Goal: Task Accomplishment & Management: Manage account settings

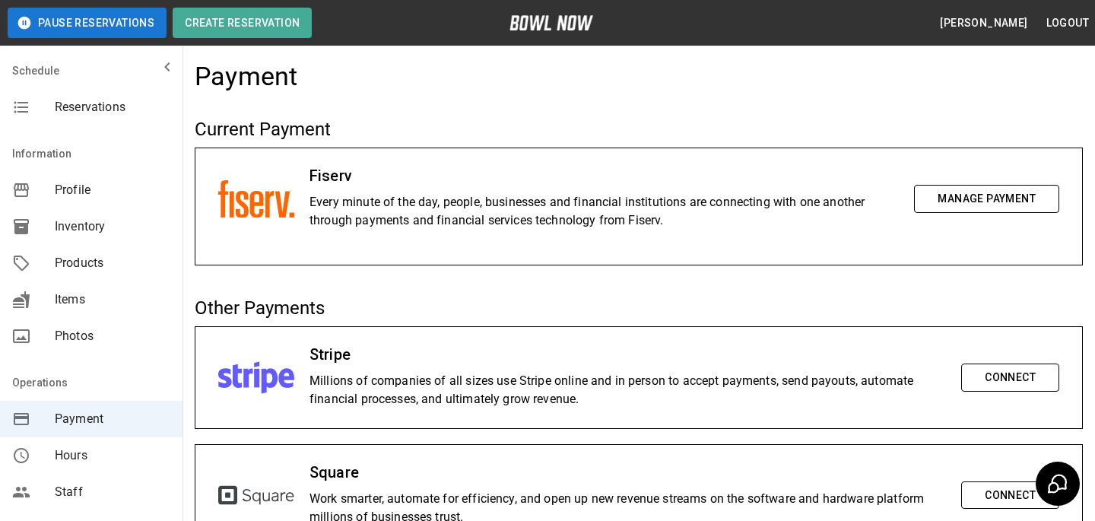
click at [119, 109] on span "Reservations" at bounding box center [113, 107] width 116 height 18
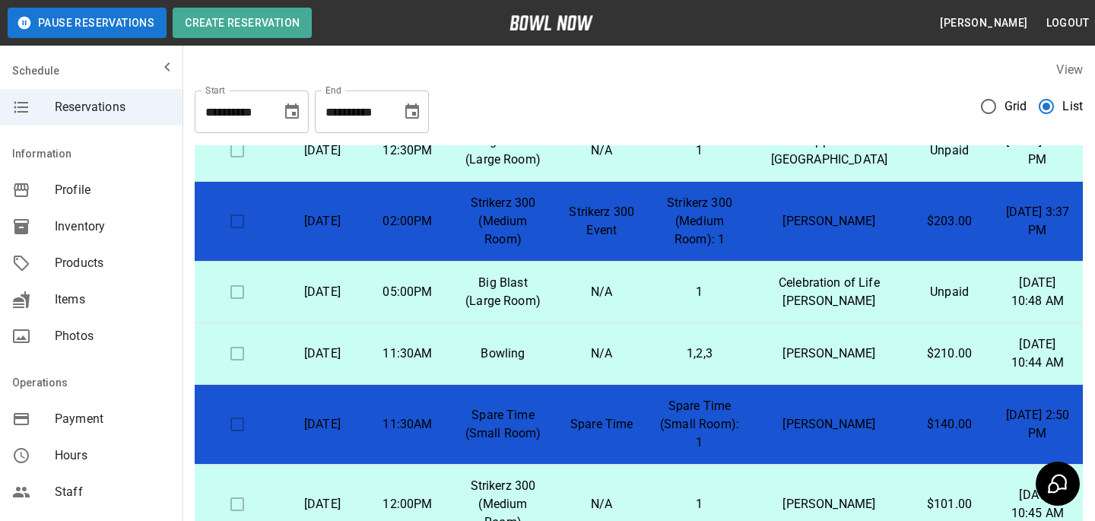
scroll to position [913, 0]
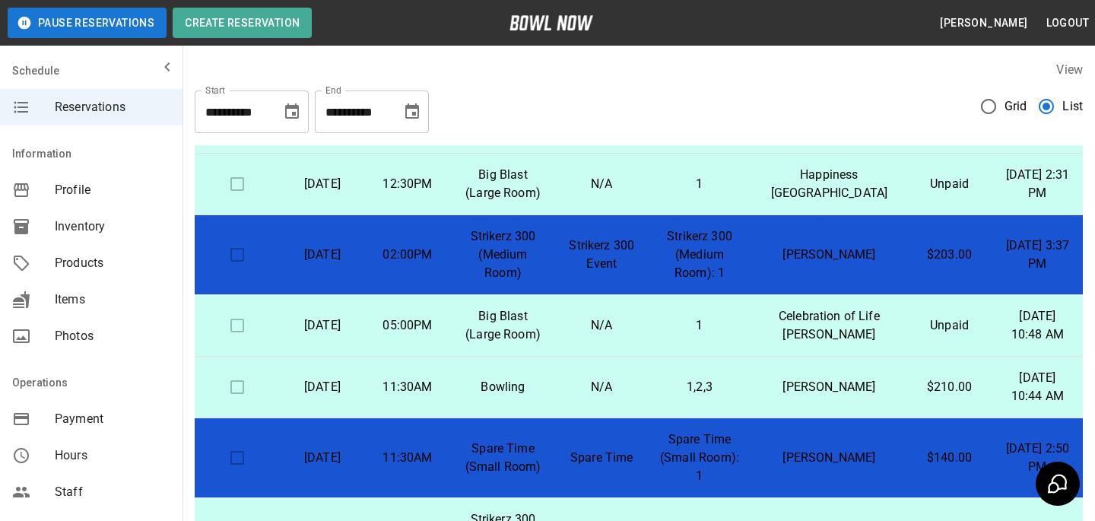
click at [860, 228] on td "[PERSON_NAME]" at bounding box center [828, 255] width 155 height 80
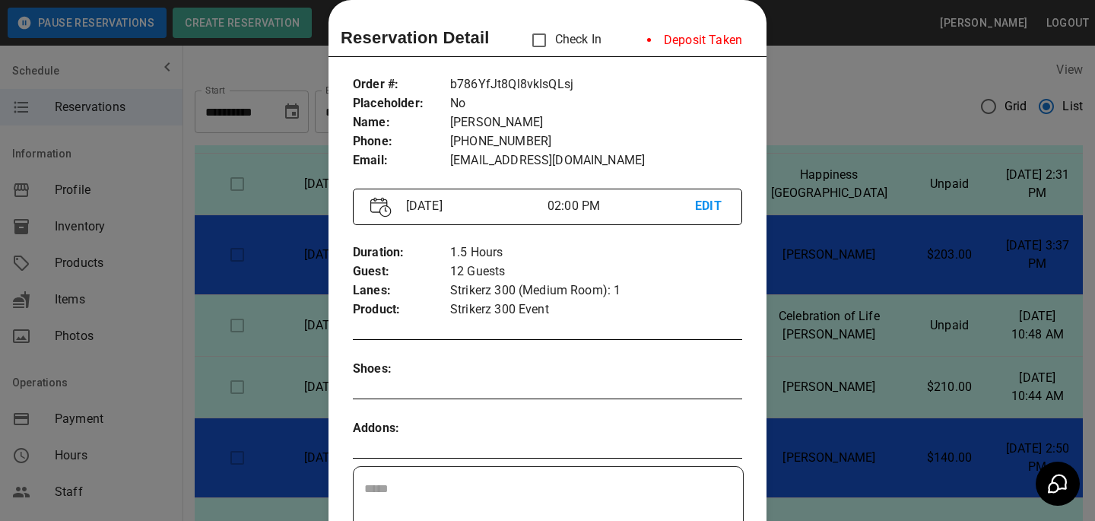
scroll to position [519, 0]
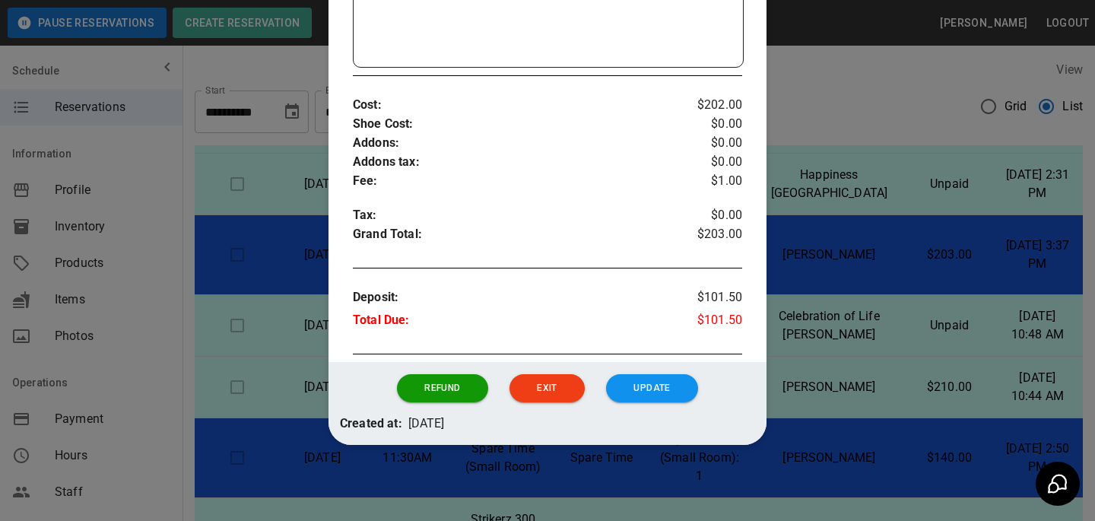
click at [951, 271] on div at bounding box center [547, 260] width 1095 height 521
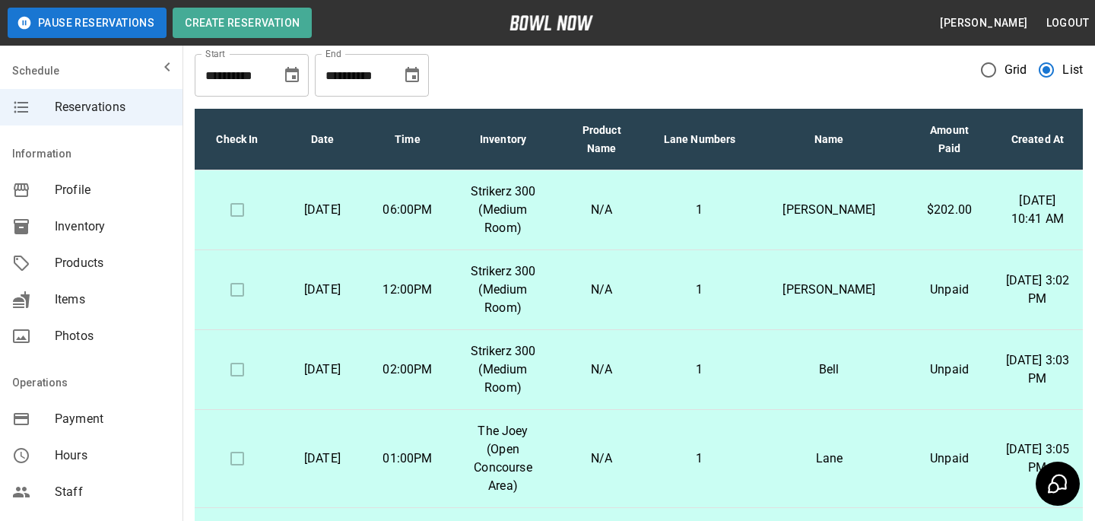
scroll to position [52, 0]
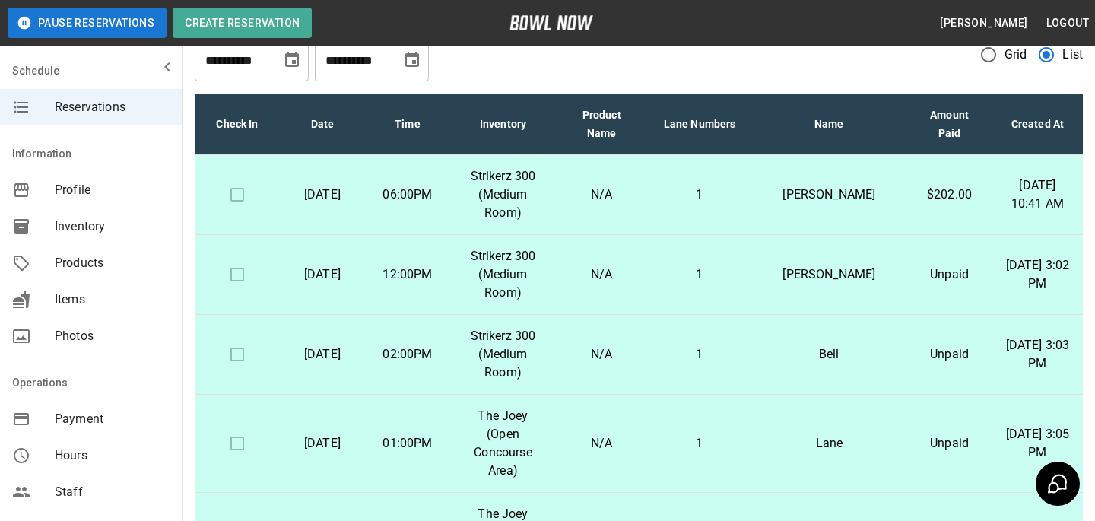
click at [752, 257] on td "1" at bounding box center [700, 275] width 104 height 80
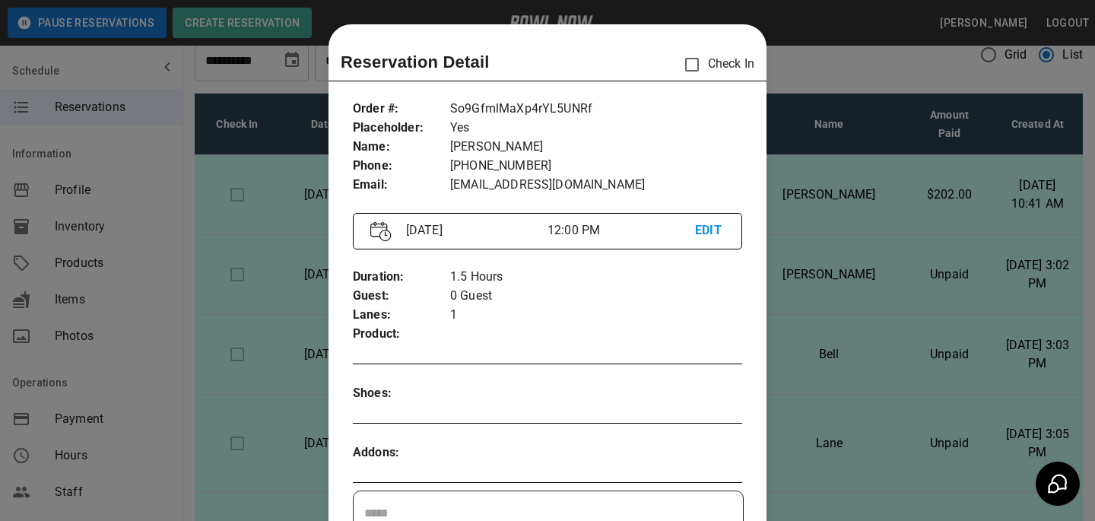
scroll to position [24, 0]
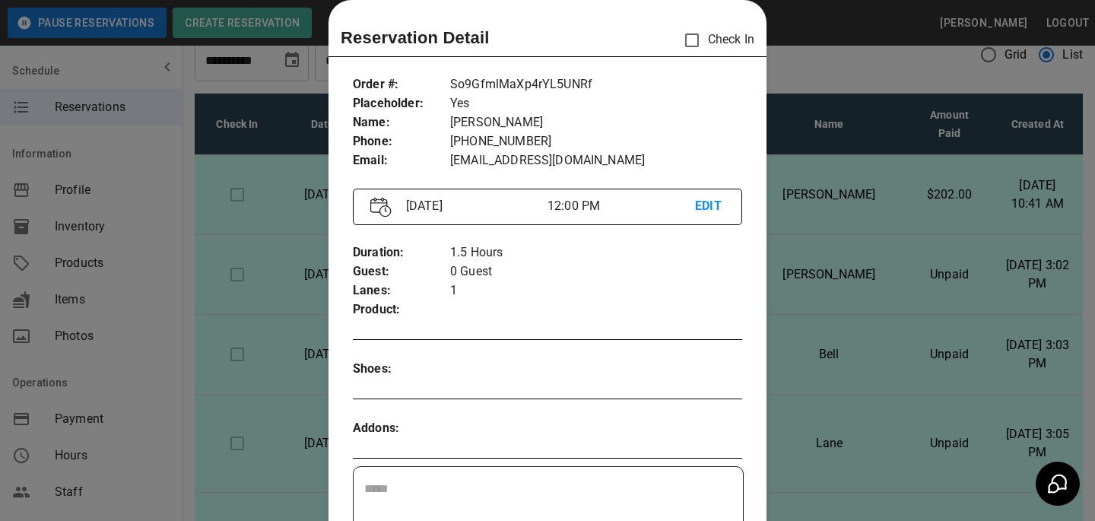
click at [779, 243] on div at bounding box center [547, 260] width 1095 height 521
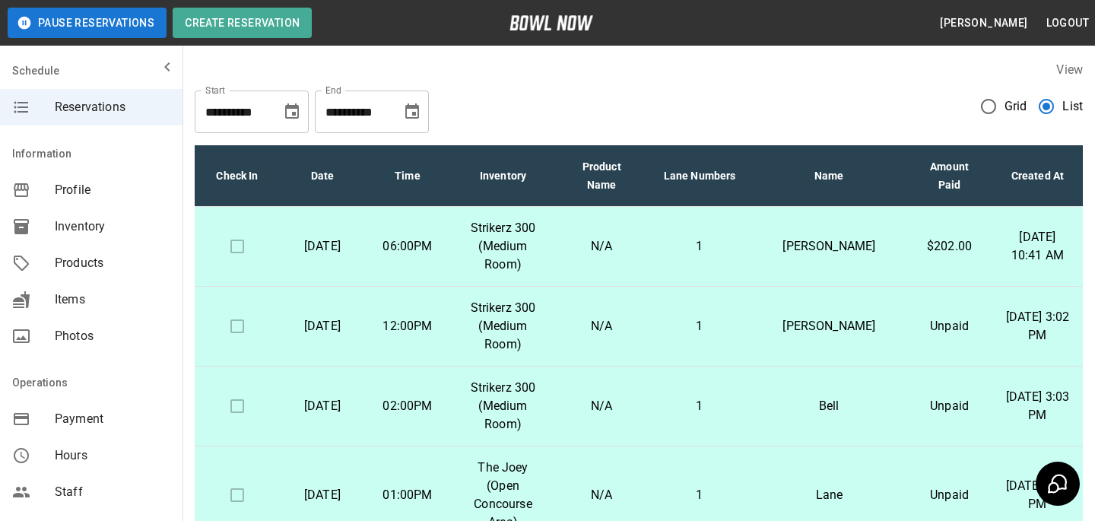
scroll to position [337, 0]
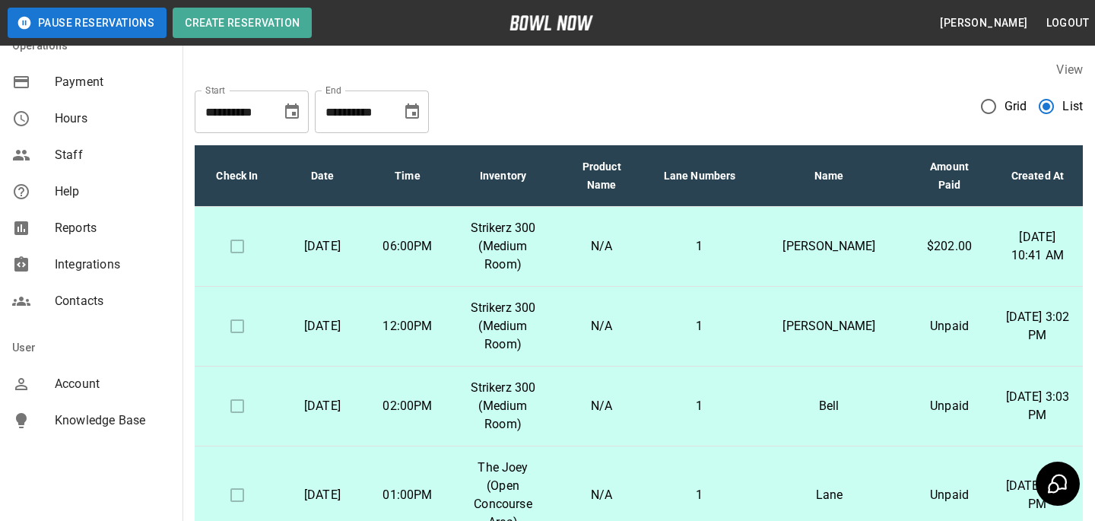
click at [44, 388] on div "mailbox folders" at bounding box center [33, 384] width 43 height 18
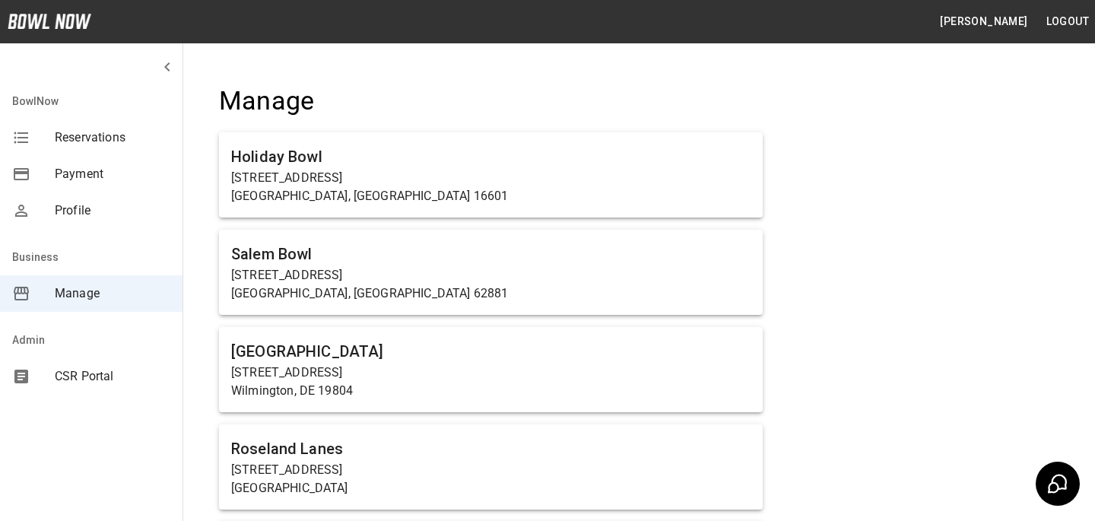
click at [81, 393] on div "CSR Portal" at bounding box center [91, 376] width 182 height 36
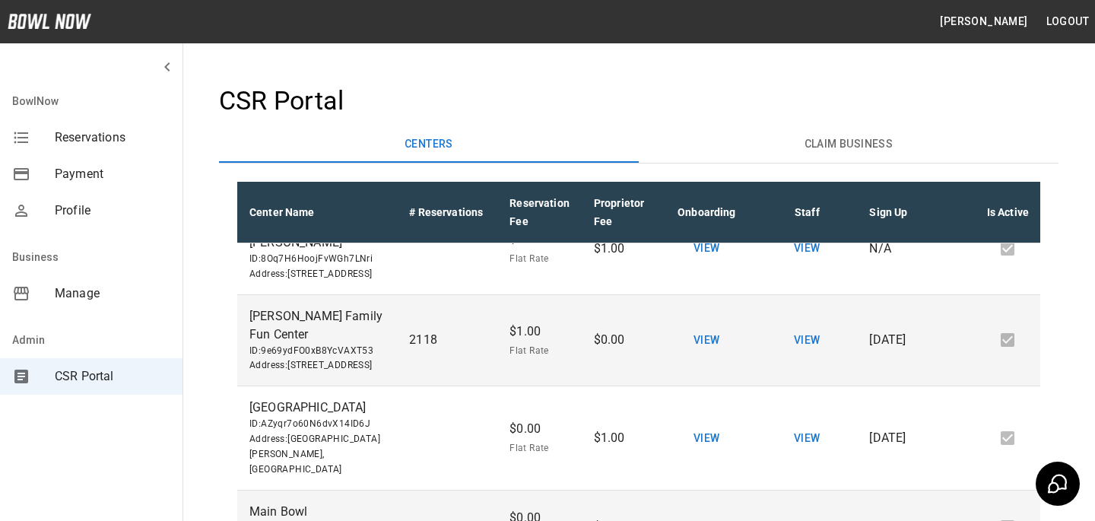
scroll to position [400, 0]
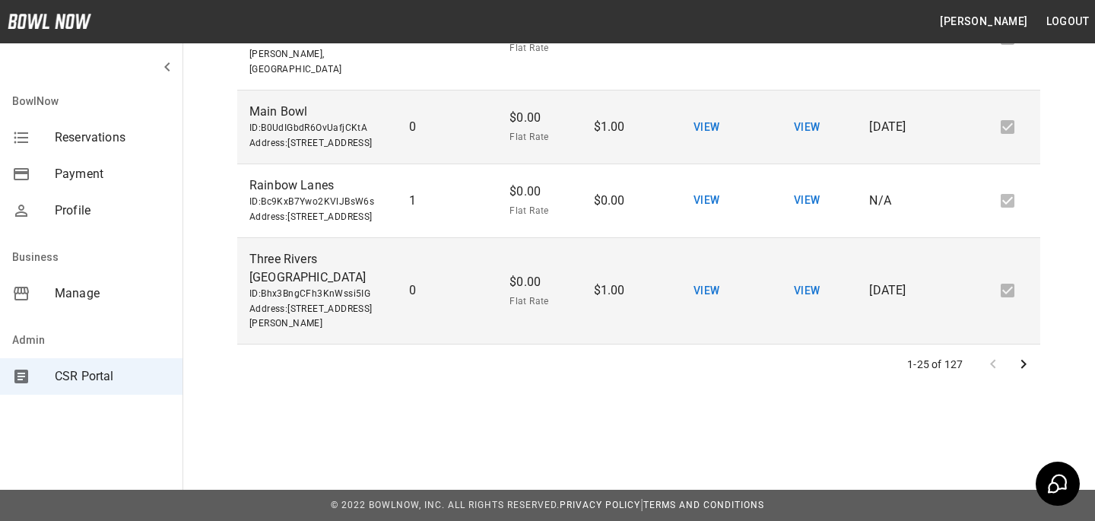
click at [1022, 360] on icon "Go to next page" at bounding box center [1023, 364] width 5 height 9
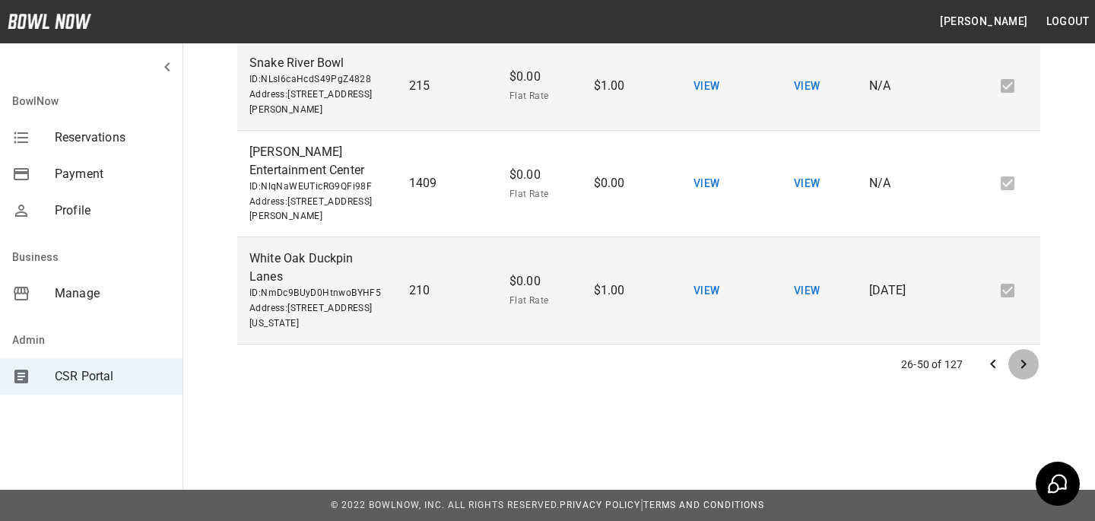
click at [1034, 371] on button "Go to next page" at bounding box center [1023, 364] width 30 height 30
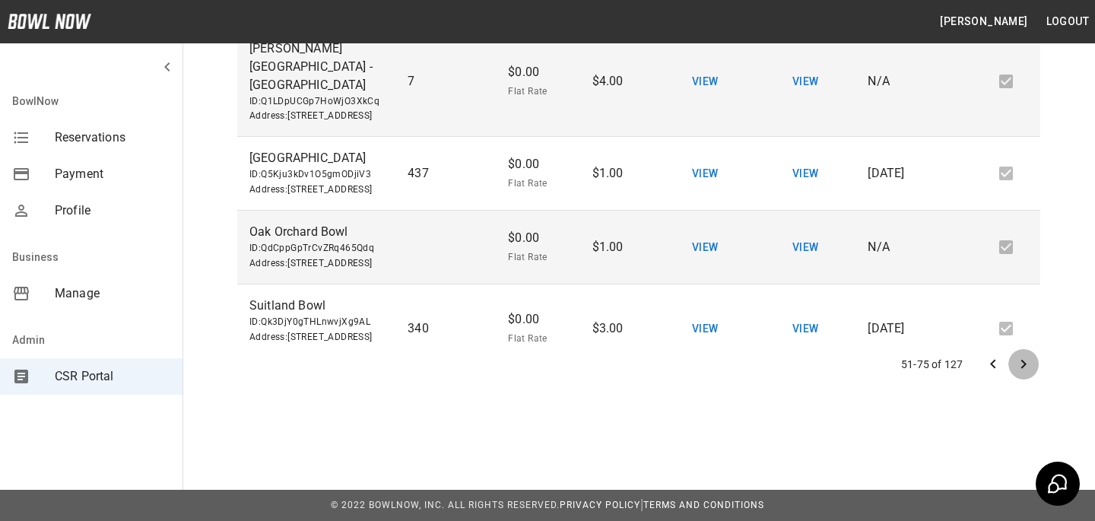
click at [1015, 370] on icon "Go to next page" at bounding box center [1023, 364] width 18 height 18
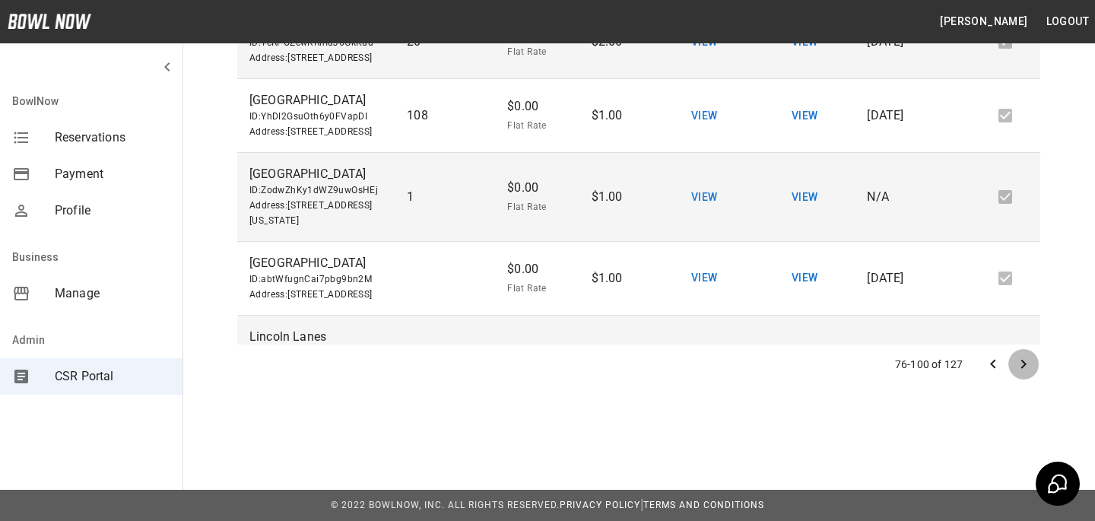
click at [1020, 361] on icon "Go to next page" at bounding box center [1023, 364] width 18 height 18
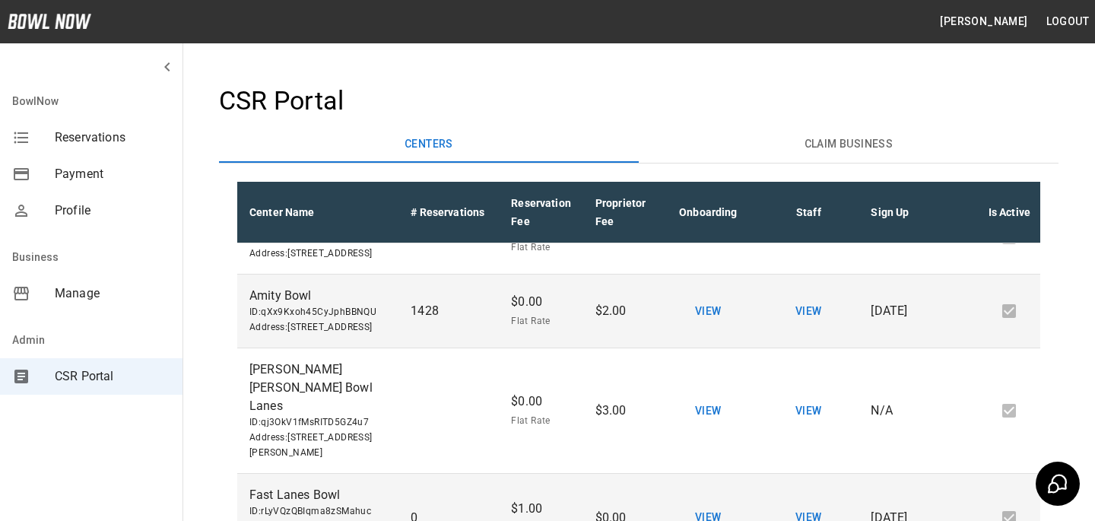
scroll to position [1364, 0]
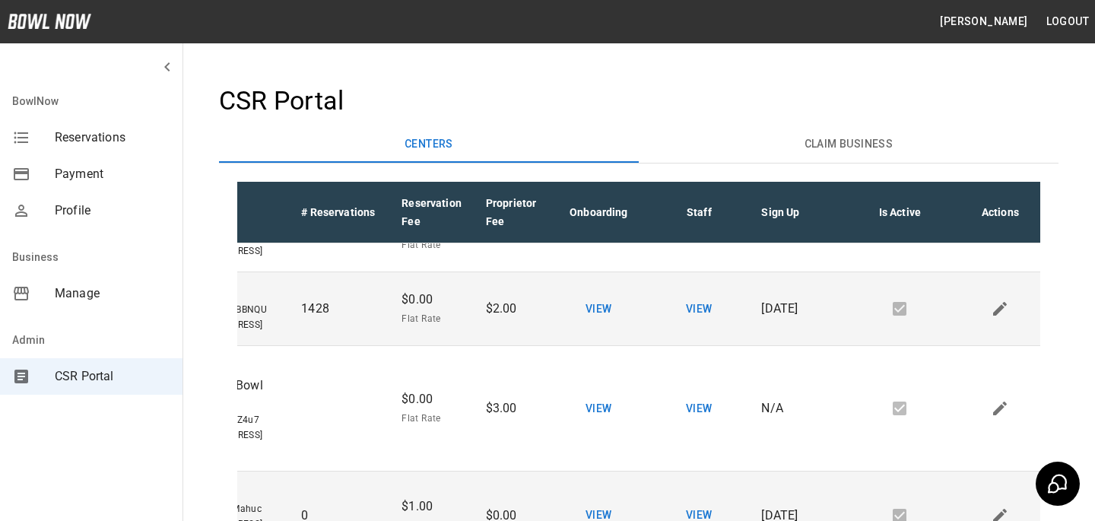
click at [997, 171] on icon "Edit" at bounding box center [999, 162] width 18 height 18
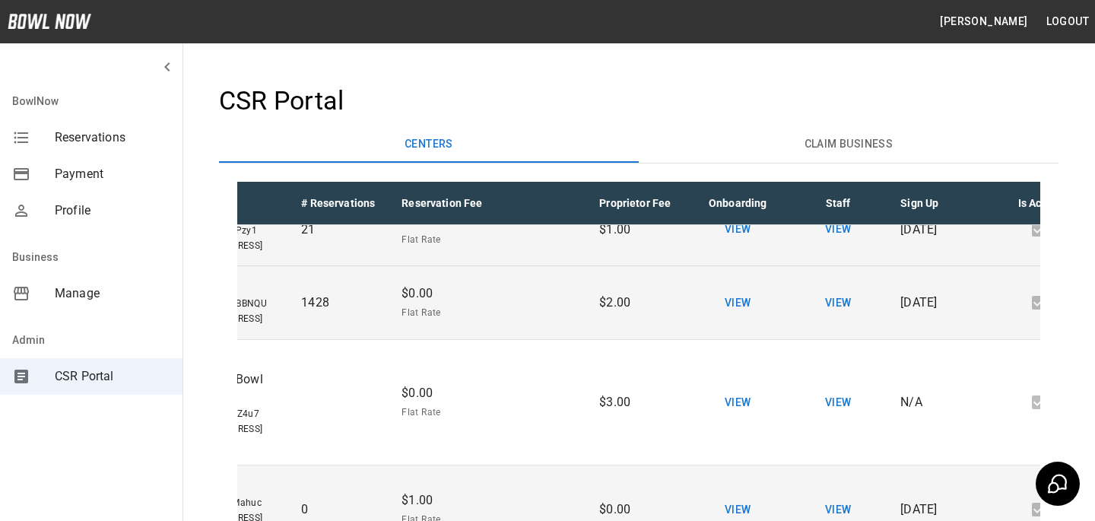
scroll to position [1345, 0]
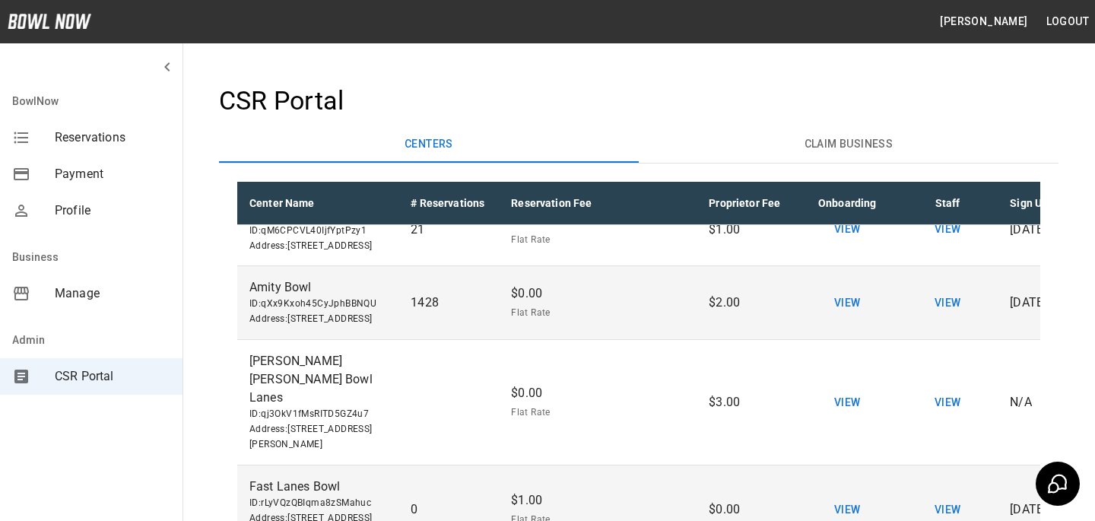
click at [639, 180] on input "*" at bounding box center [658, 159] width 52 height 43
type input "*"
click at [679, 193] on td "Fee Type Flat Rate **** Fee Type Amount $ * Amount" at bounding box center [598, 159] width 198 height 68
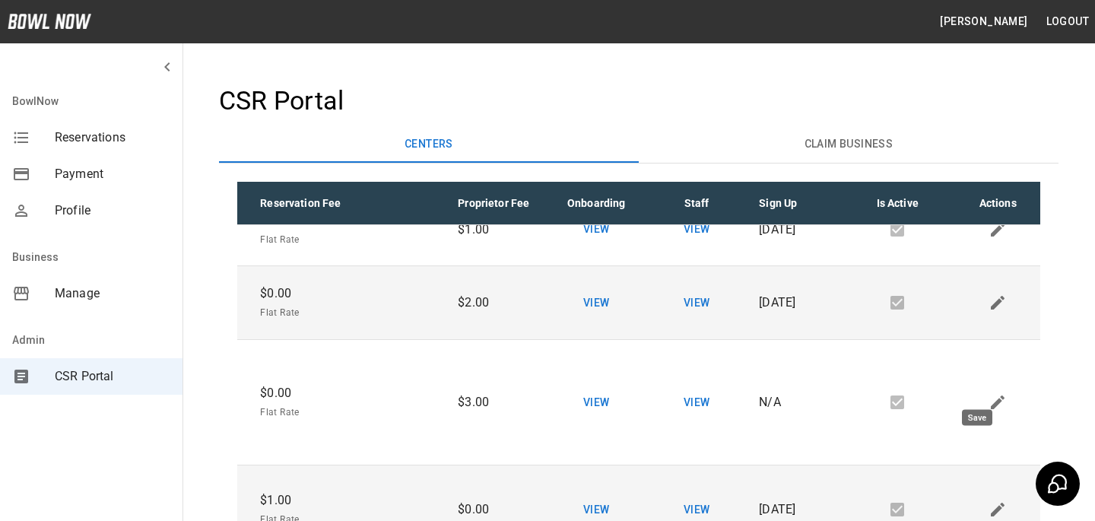
click at [975, 168] on icon "Save" at bounding box center [984, 159] width 18 height 18
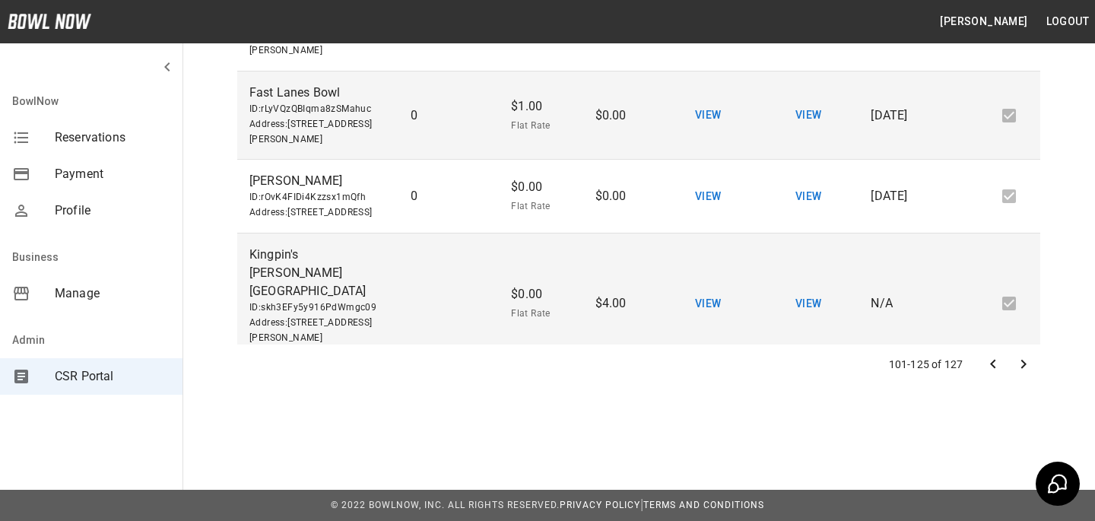
scroll to position [332, 0]
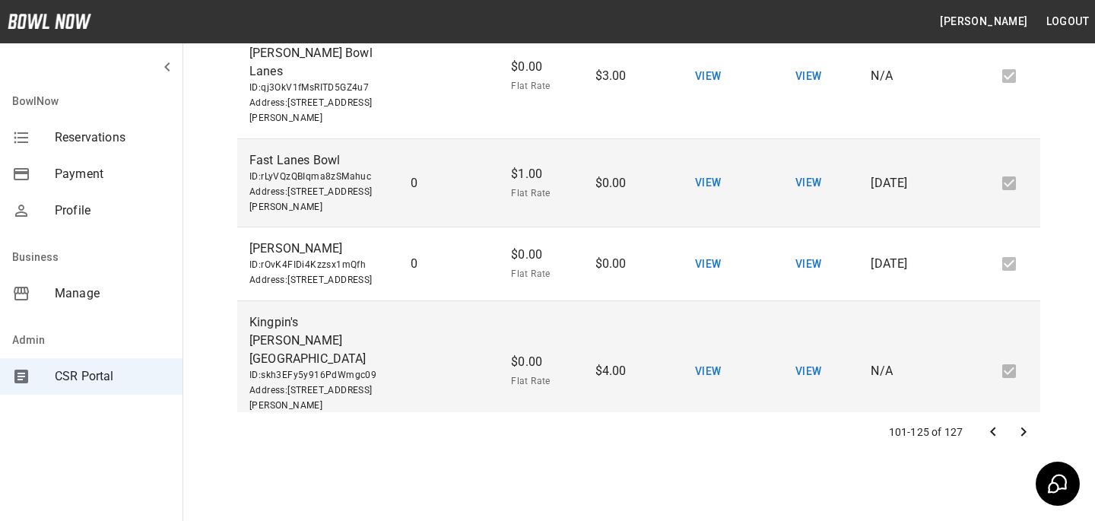
click at [142, 307] on div "Manage" at bounding box center [91, 293] width 182 height 36
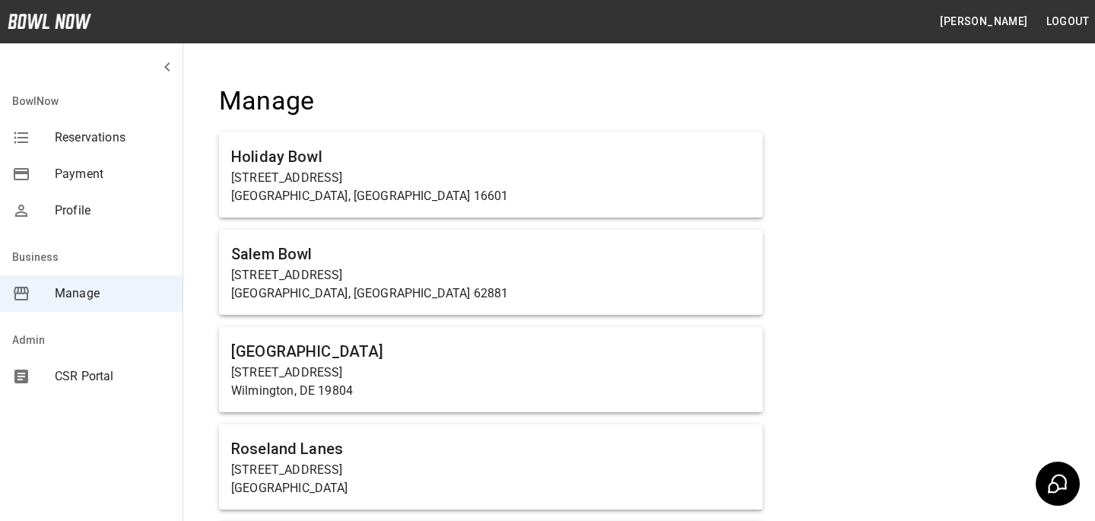
scroll to position [10306, 0]
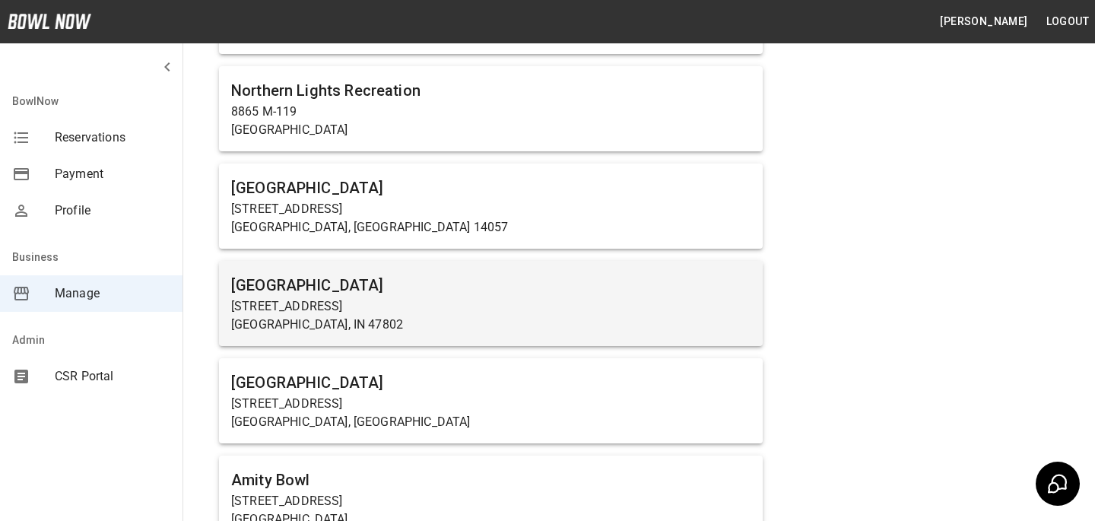
click at [415, 261] on div "[GEOGRAPHIC_DATA] [STREET_ADDRESS]" at bounding box center [490, 303] width 543 height 85
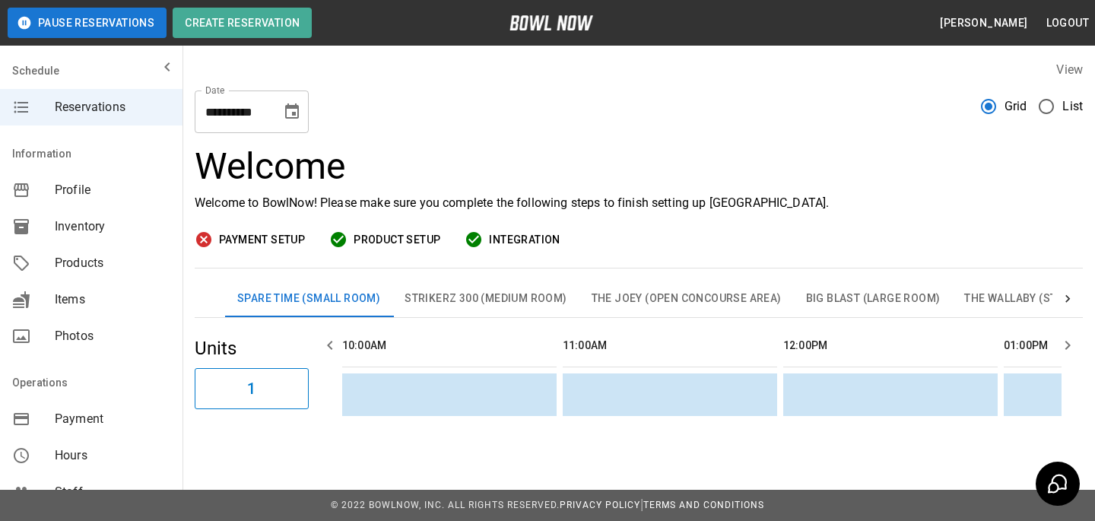
scroll to position [0, 1323]
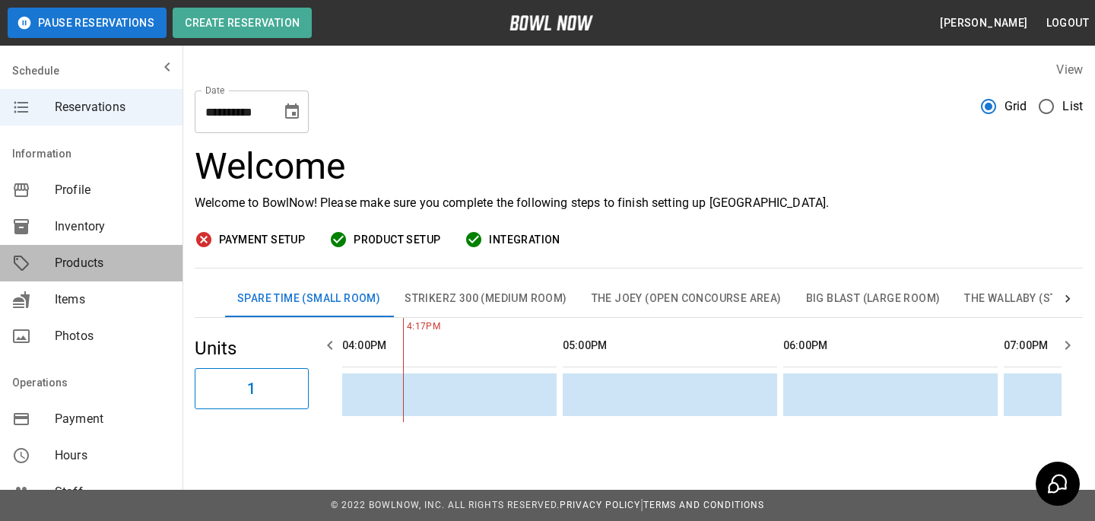
click at [132, 256] on span "Products" at bounding box center [113, 263] width 116 height 18
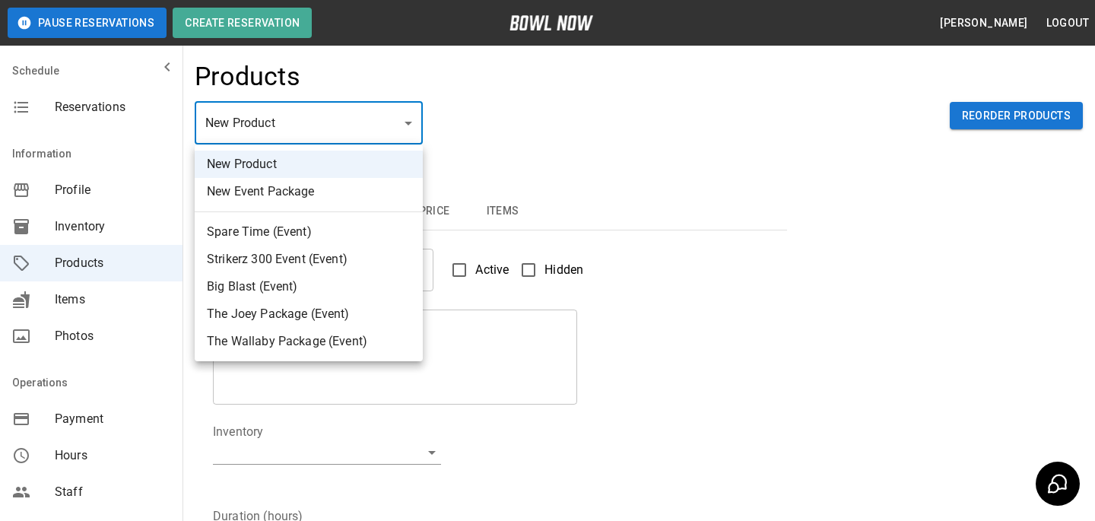
click at [292, 132] on body "Pause Reservations Create Reservation [PERSON_NAME] Logout Schedule Reservation…" at bounding box center [547, 490] width 1095 height 980
click at [303, 238] on li "Spare Time (Event)" at bounding box center [309, 231] width 228 height 27
type input "*"
type input "**********"
type textarea "**********"
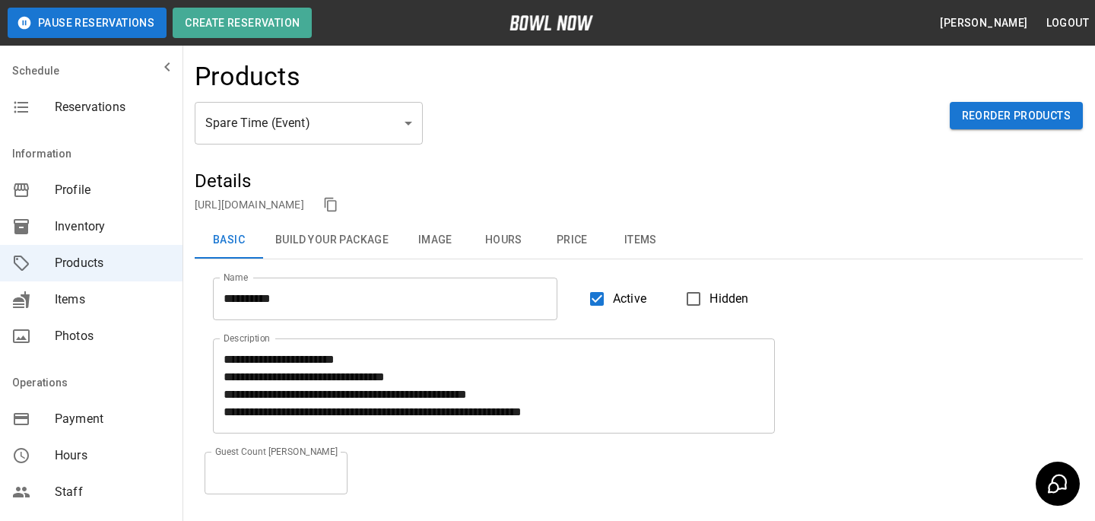
click at [644, 268] on div "Active Hidden" at bounding box center [665, 290] width 217 height 50
click at [644, 242] on button "Items" at bounding box center [640, 240] width 68 height 36
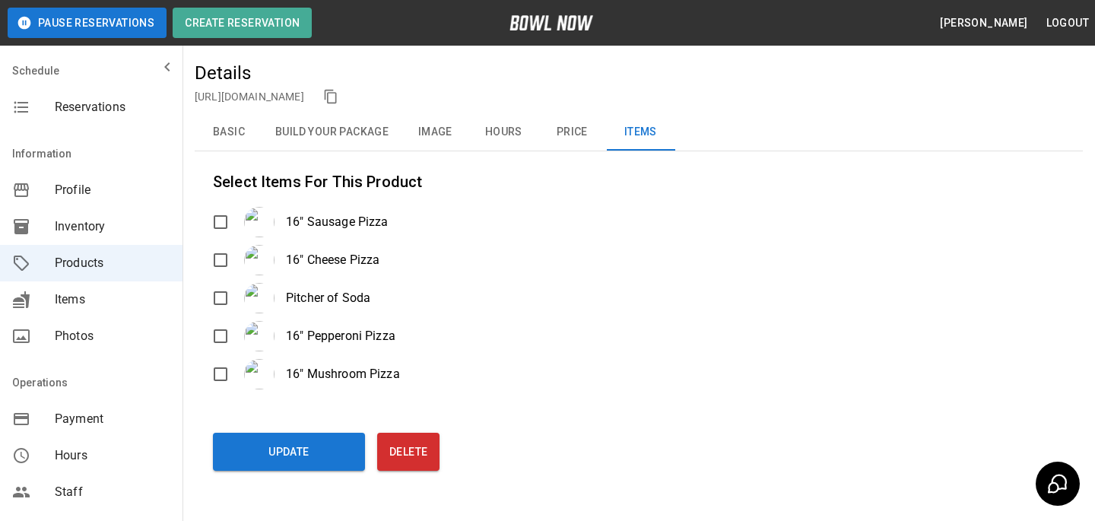
scroll to position [170, 0]
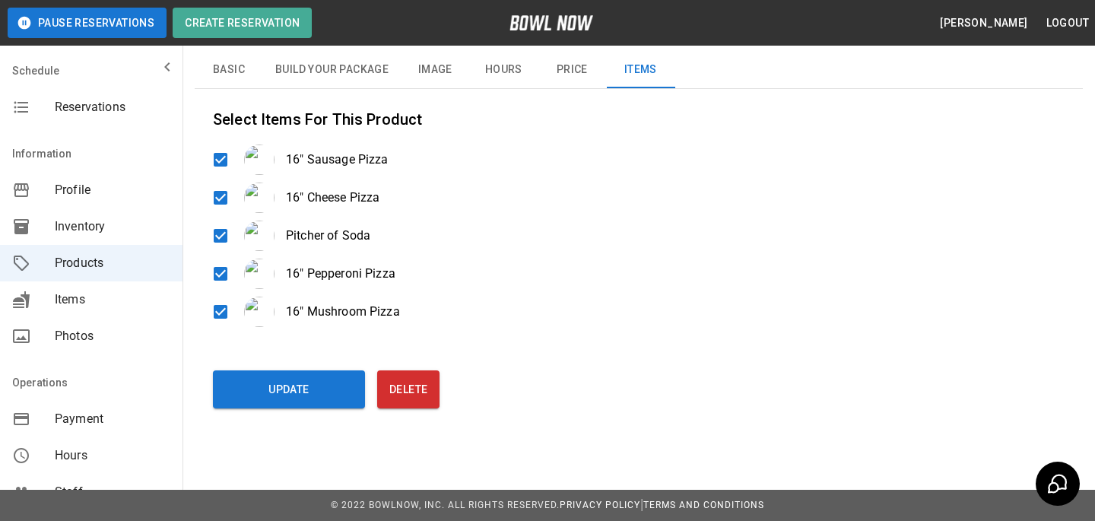
click at [255, 367] on div "Update Delete" at bounding box center [509, 386] width 592 height 44
click at [311, 388] on button "Update" at bounding box center [289, 389] width 152 height 38
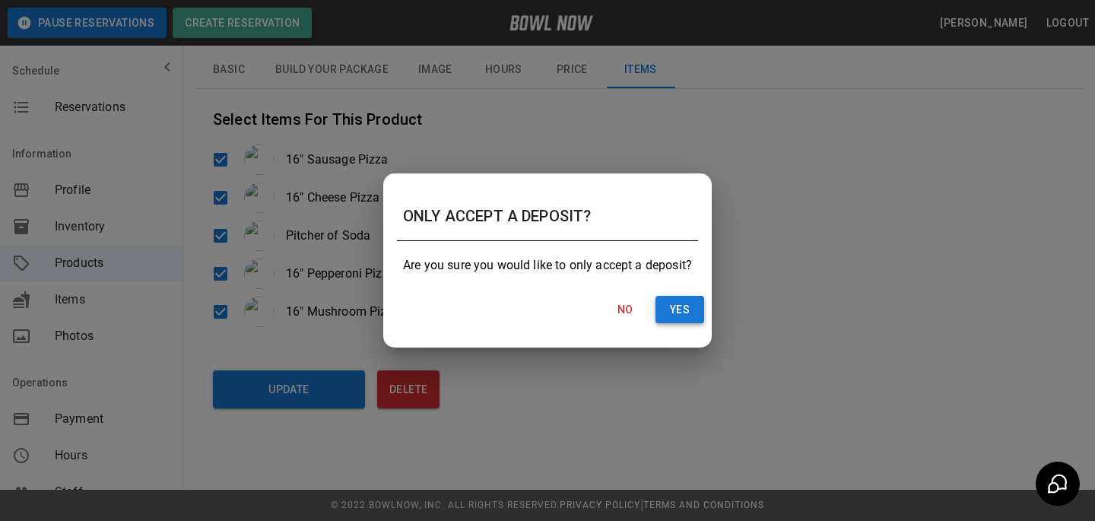
click at [691, 300] on button "Yes" at bounding box center [679, 310] width 49 height 28
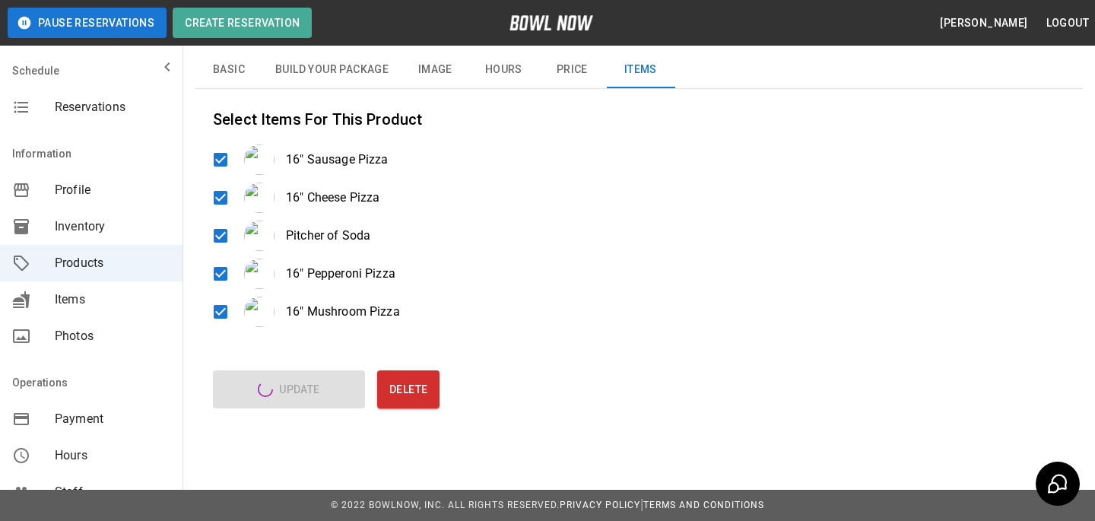
scroll to position [0, 0]
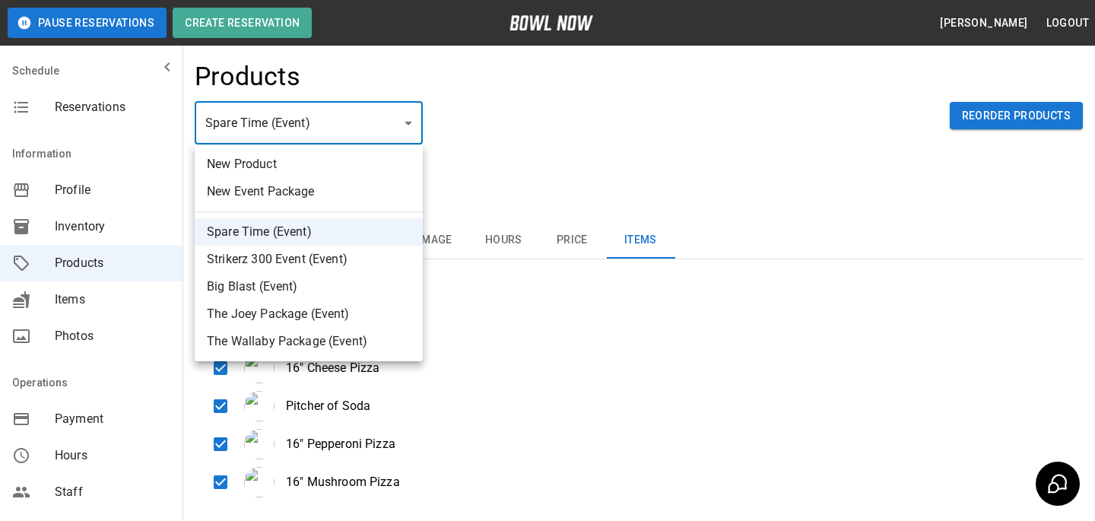
click at [334, 122] on body "**********" at bounding box center [547, 345] width 1095 height 691
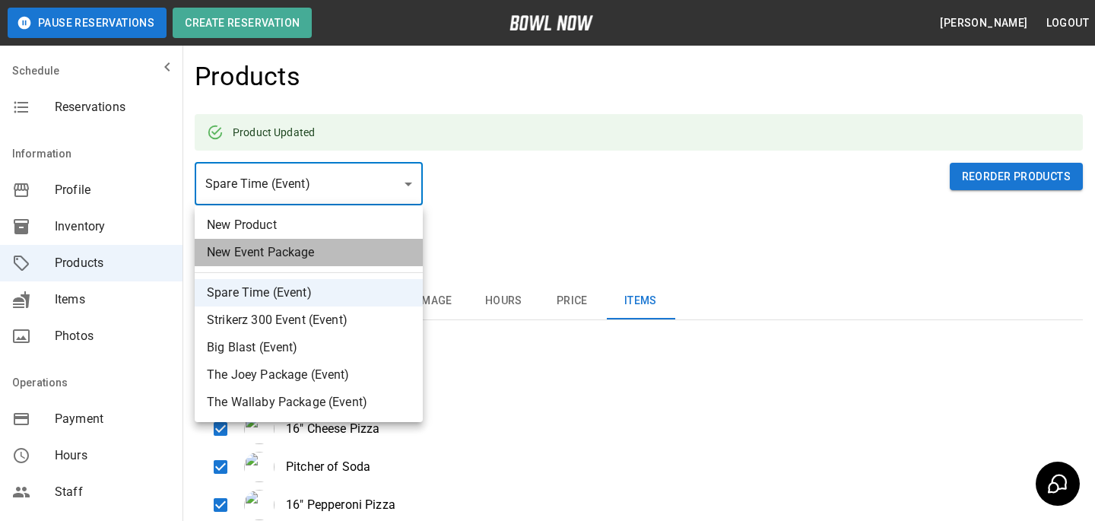
click at [296, 256] on li "New Event Package" at bounding box center [309, 252] width 228 height 27
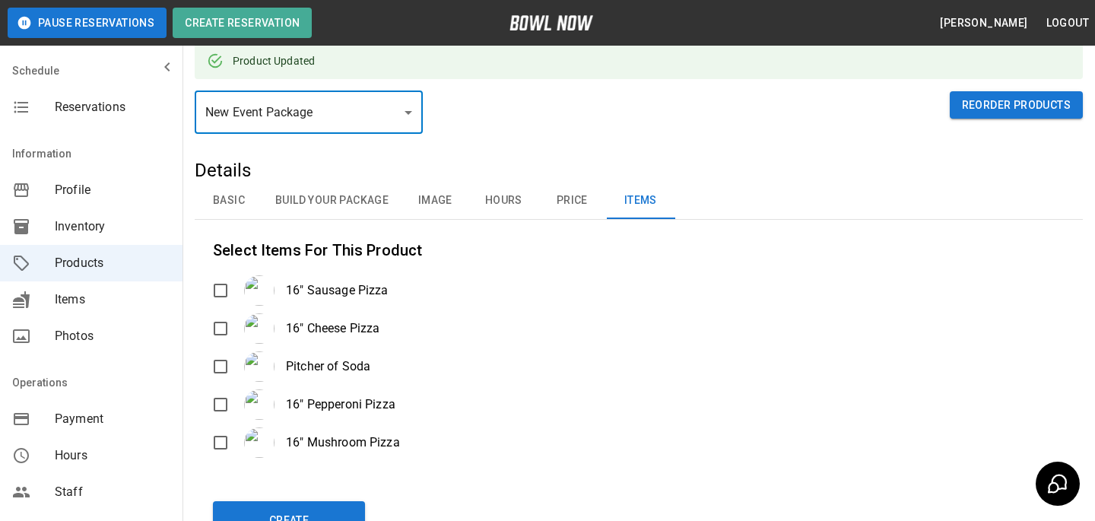
scroll to position [100, 0]
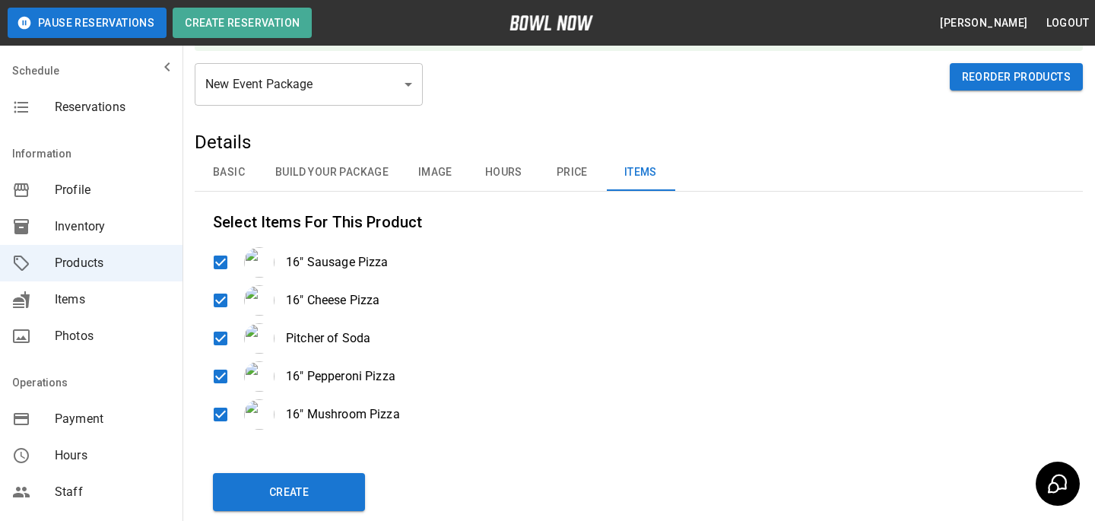
click at [289, 512] on div "Details Basic Build Your Package Image Hours Price Items Name Name Active Hidde…" at bounding box center [639, 329] width 888 height 399
click at [293, 493] on button "Create" at bounding box center [289, 492] width 152 height 38
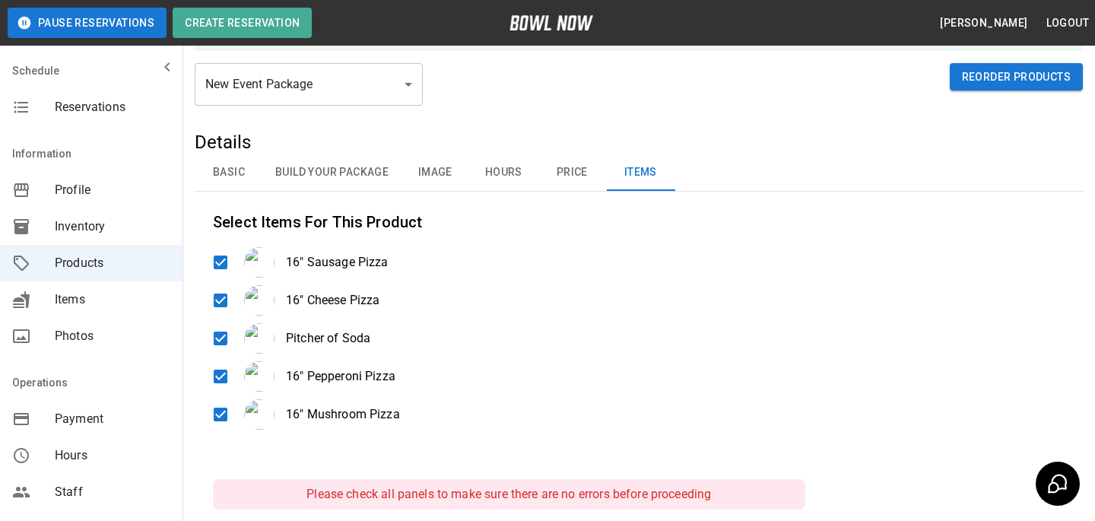
click at [322, 93] on body "Pause Reservations Create Reservation [PERSON_NAME] Logout Schedule Reservation…" at bounding box center [547, 289] width 1095 height 778
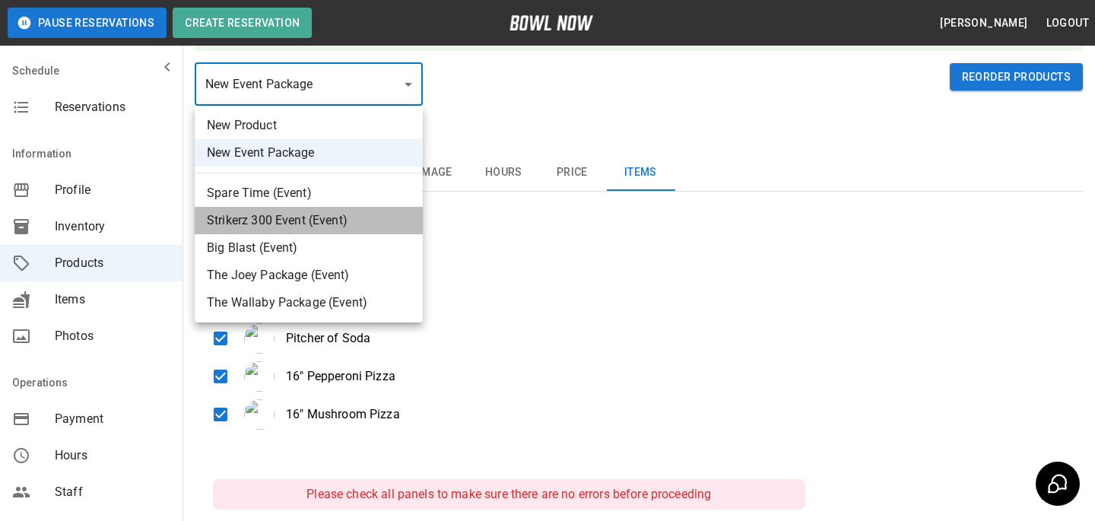
click at [302, 210] on li "Strikerz 300 Event (Event)" at bounding box center [309, 220] width 228 height 27
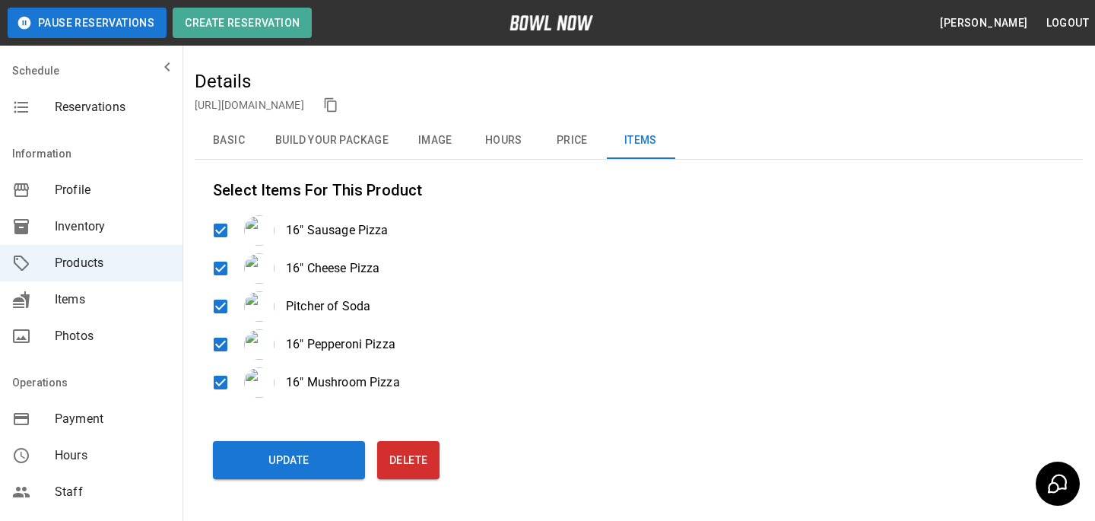
click at [265, 478] on div "**********" at bounding box center [639, 283] width 888 height 428
click at [268, 463] on button "Update" at bounding box center [289, 460] width 152 height 38
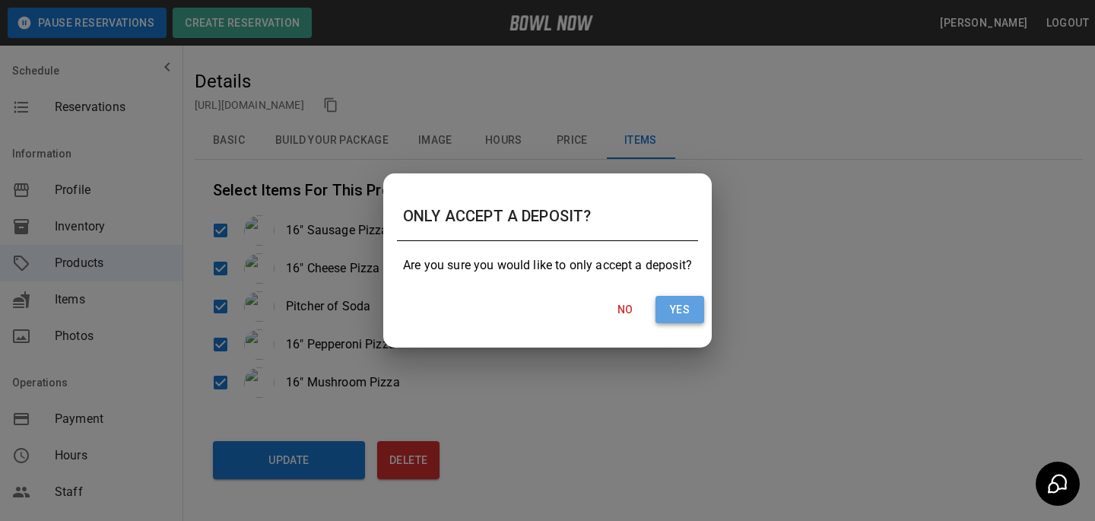
click at [661, 303] on button "Yes" at bounding box center [679, 310] width 49 height 28
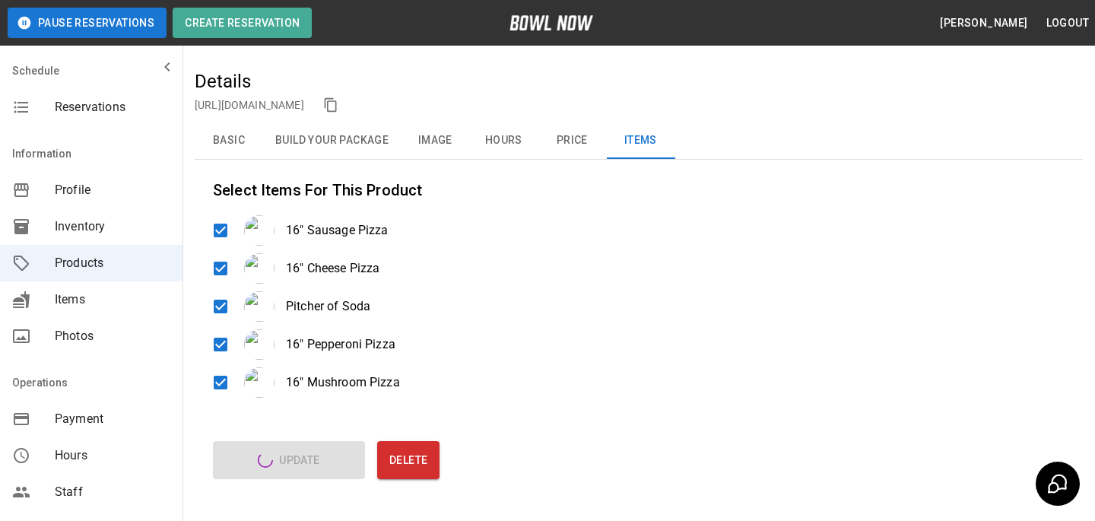
scroll to position [0, 0]
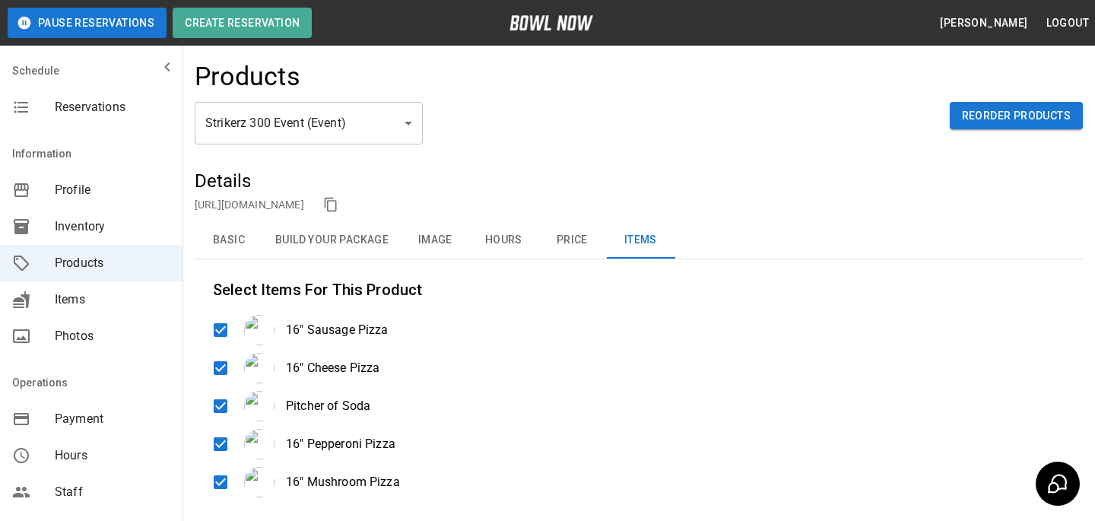
click at [312, 121] on body "**********" at bounding box center [547, 345] width 1095 height 691
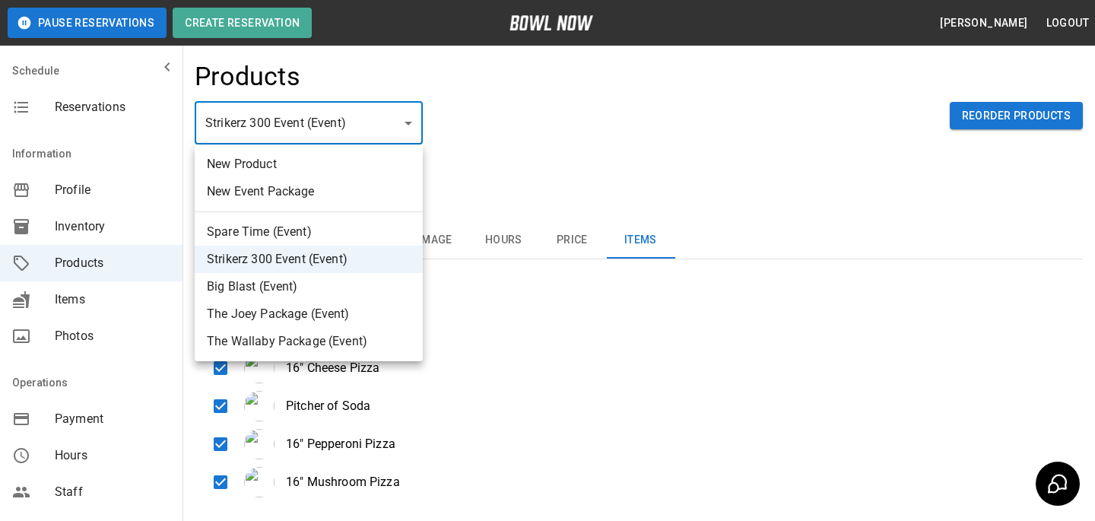
click at [296, 292] on li "Big Blast (Event)" at bounding box center [309, 286] width 228 height 27
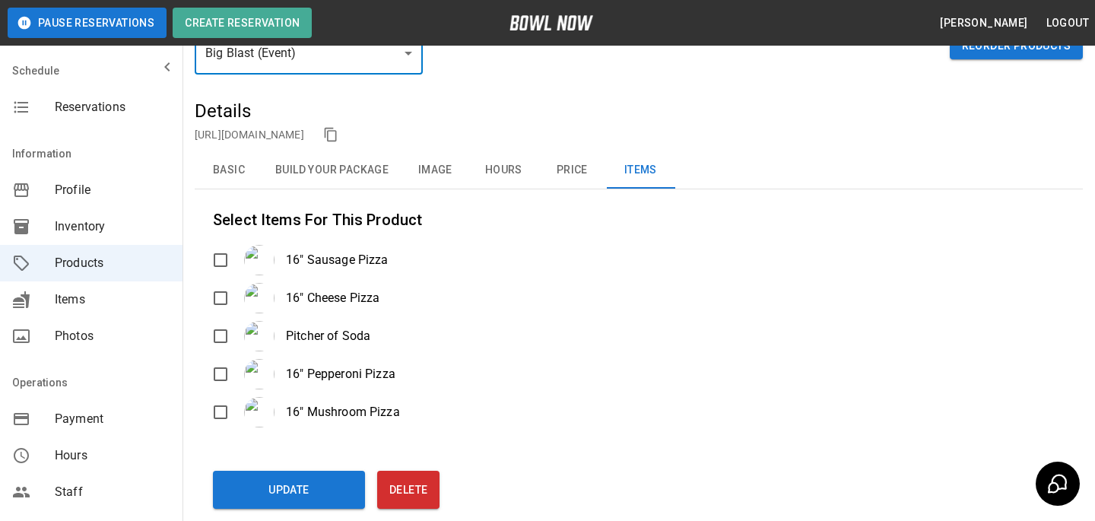
scroll to position [160, 0]
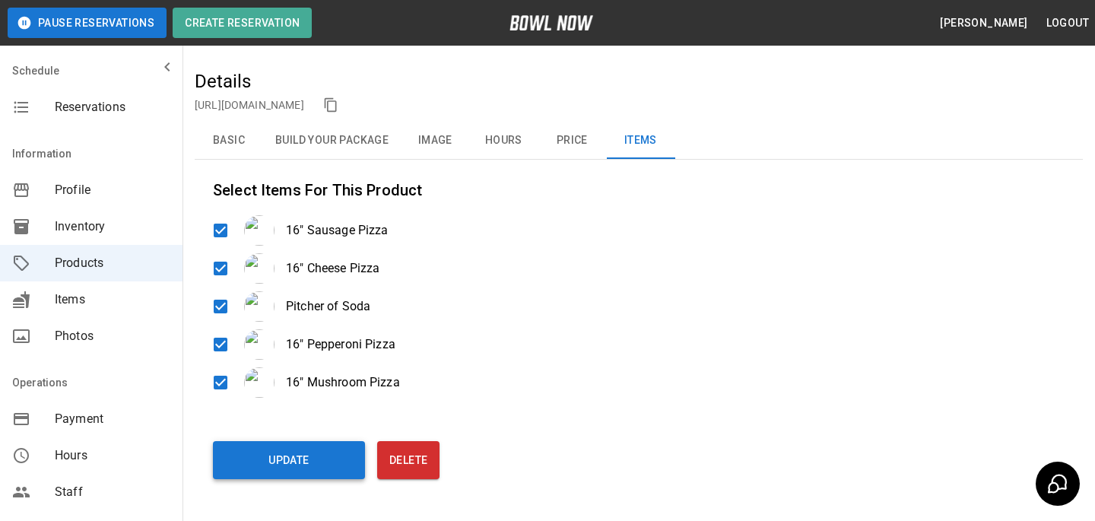
click at [246, 450] on button "Update" at bounding box center [289, 460] width 152 height 38
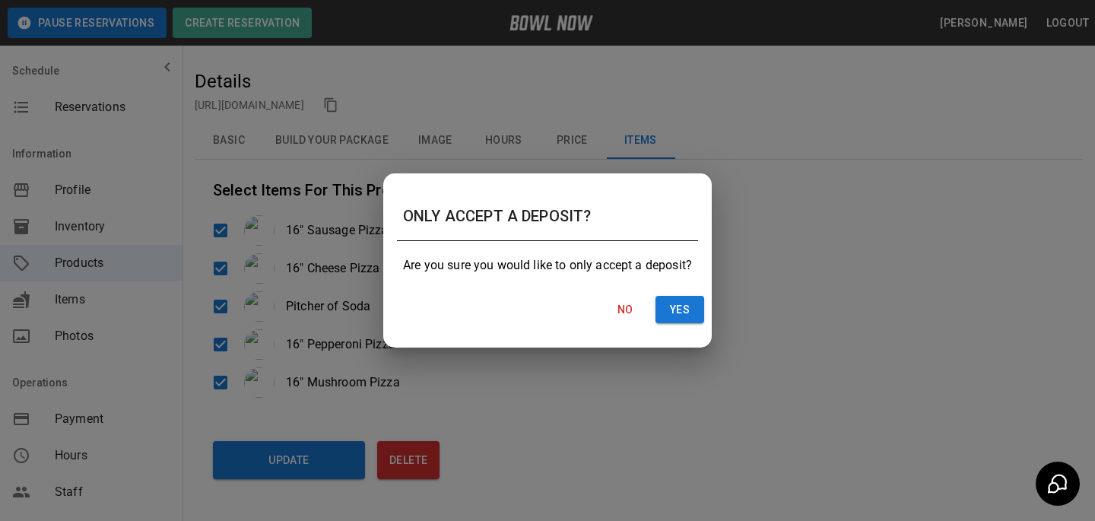
click at [663, 291] on div "No Yes" at bounding box center [547, 310] width 325 height 40
click at [691, 325] on div "No Yes" at bounding box center [547, 310] width 325 height 40
click at [691, 310] on button "Yes" at bounding box center [679, 310] width 49 height 28
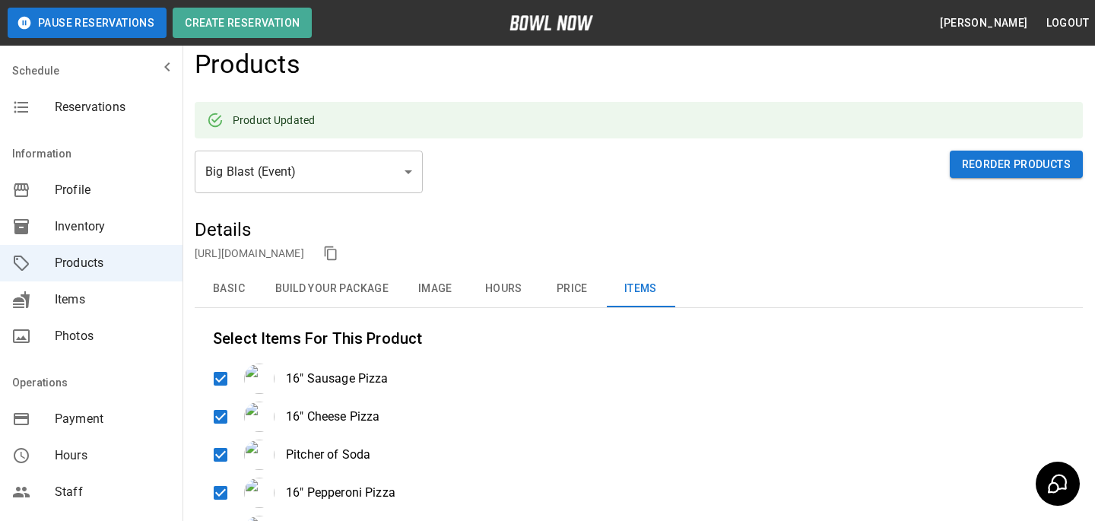
scroll to position [0, 0]
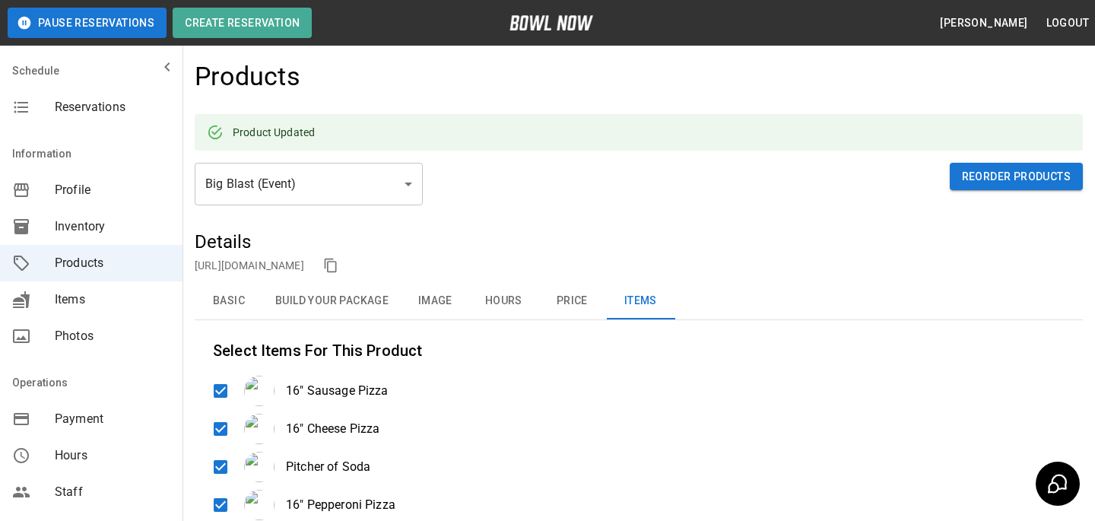
click at [327, 193] on body "**********" at bounding box center [547, 376] width 1095 height 752
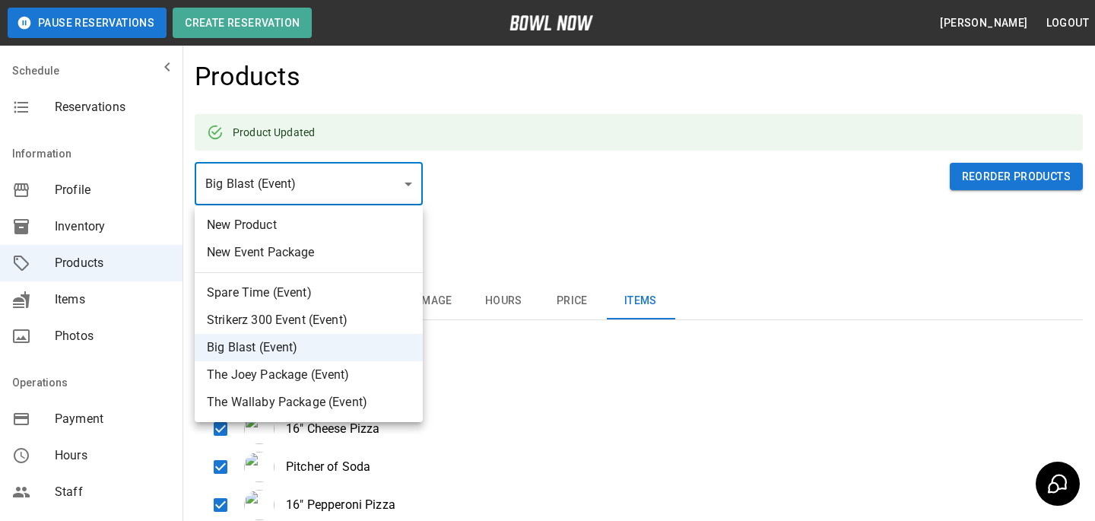
click at [303, 385] on li "The Joey Package (Event)" at bounding box center [309, 374] width 228 height 27
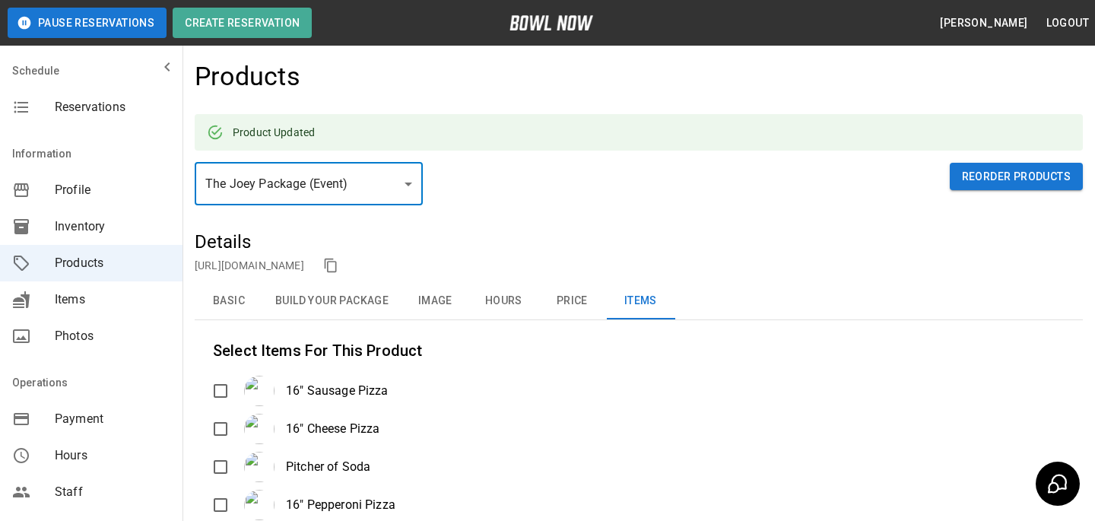
scroll to position [170, 0]
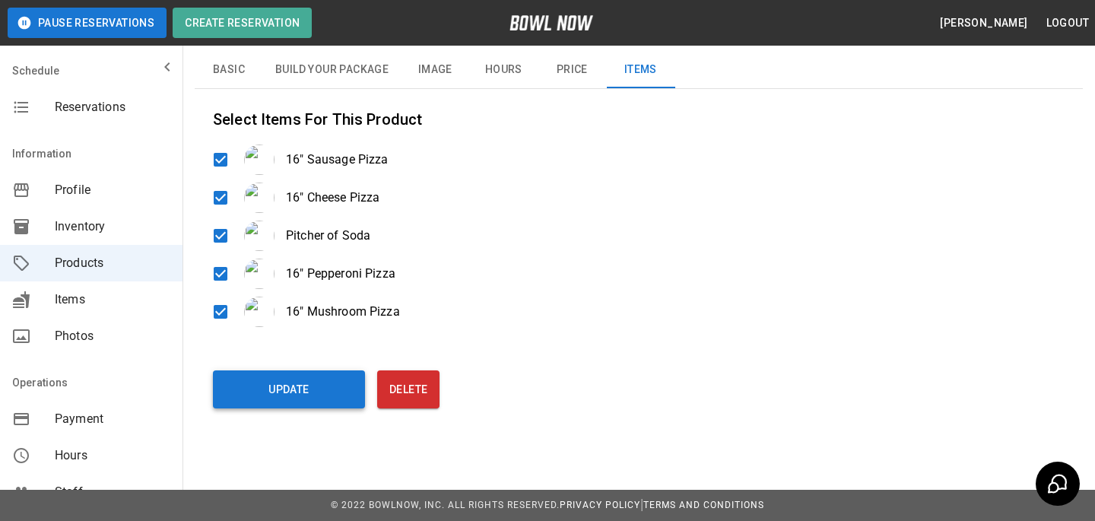
click at [274, 379] on button "Update" at bounding box center [289, 389] width 152 height 38
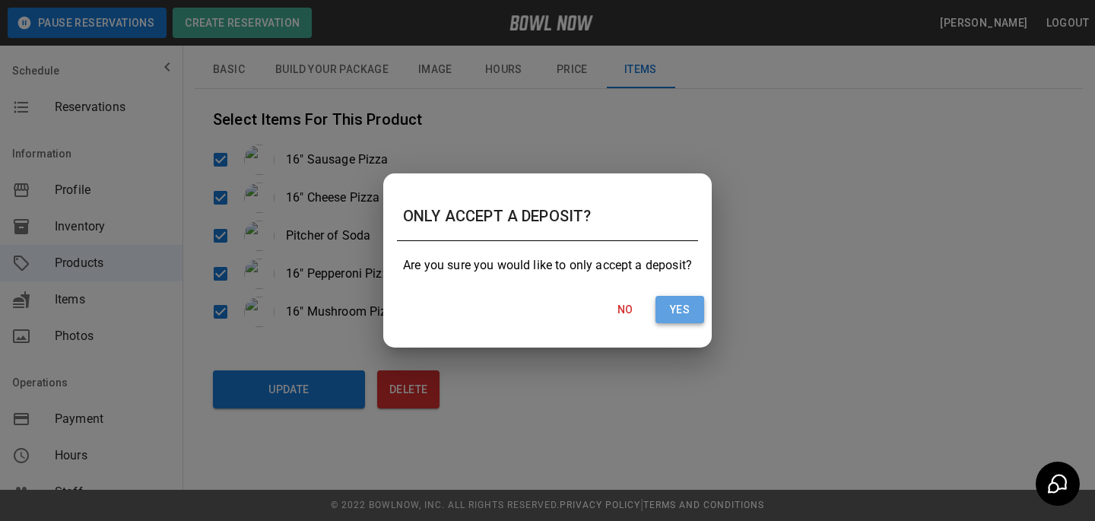
click at [679, 299] on button "Yes" at bounding box center [679, 310] width 49 height 28
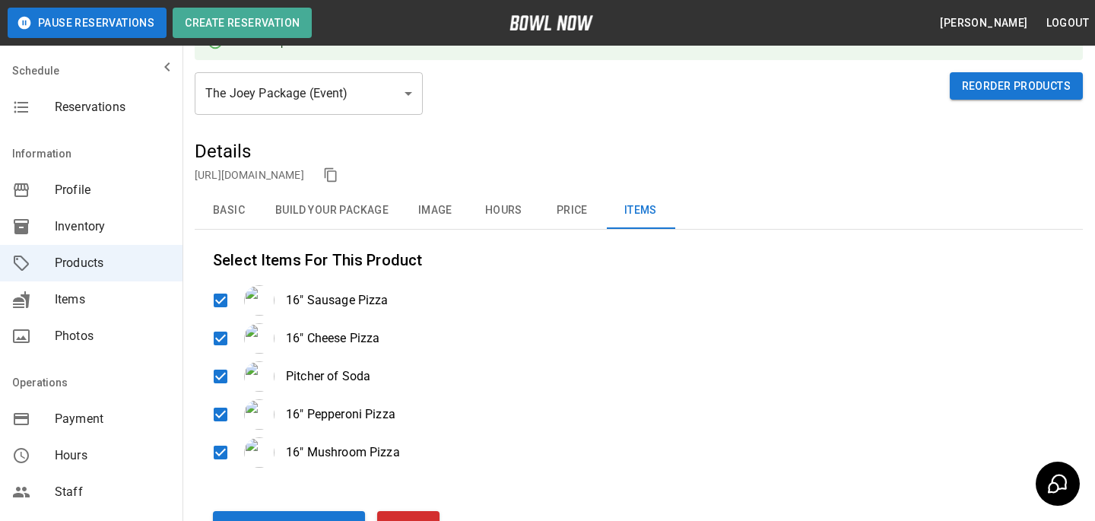
scroll to position [40, 0]
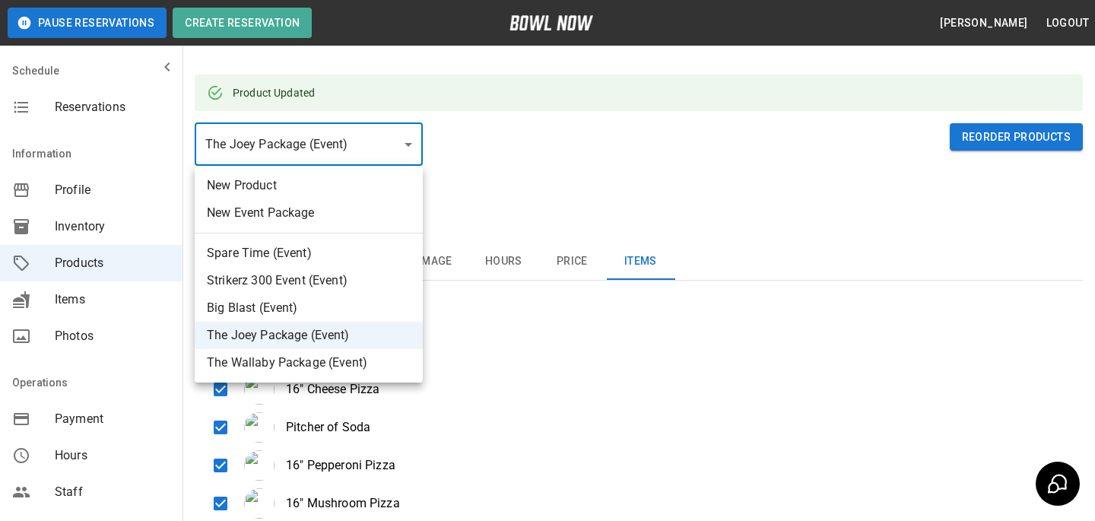
click at [240, 151] on body "**********" at bounding box center [547, 336] width 1095 height 752
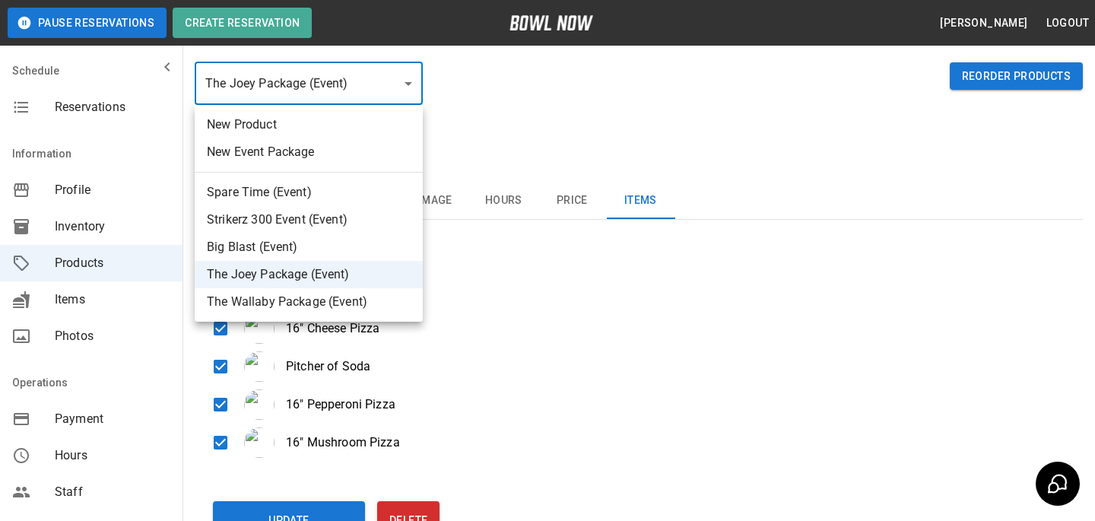
click at [285, 299] on li "The Wallaby Package (Event)" at bounding box center [309, 301] width 228 height 27
type input "*"
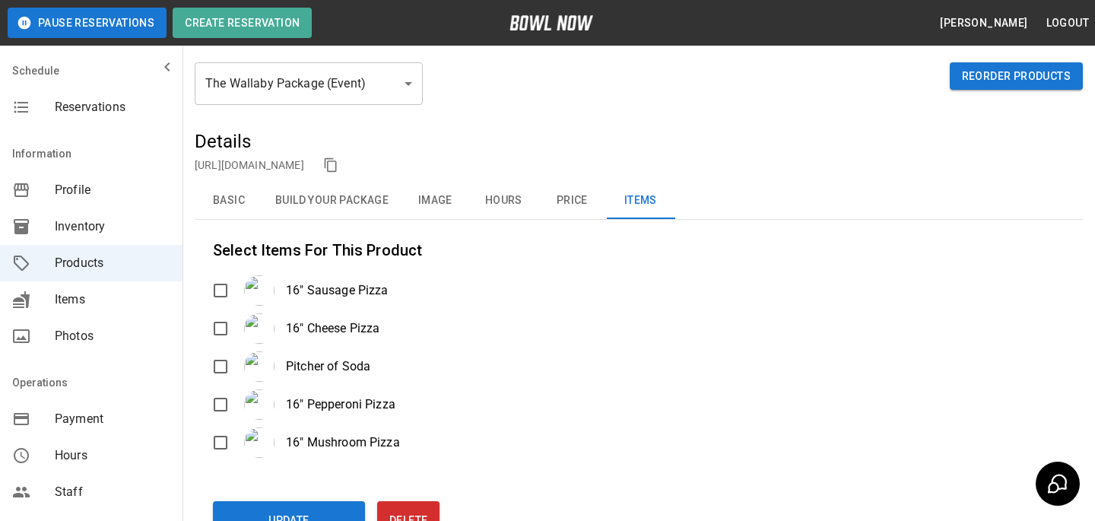
click at [211, 268] on div "Select Items For This Product 16" Sausage Pizza 16" Cheese Pizza Pitcher of Sod…" at bounding box center [639, 348] width 888 height 220
click at [334, 511] on button "Update" at bounding box center [289, 520] width 152 height 38
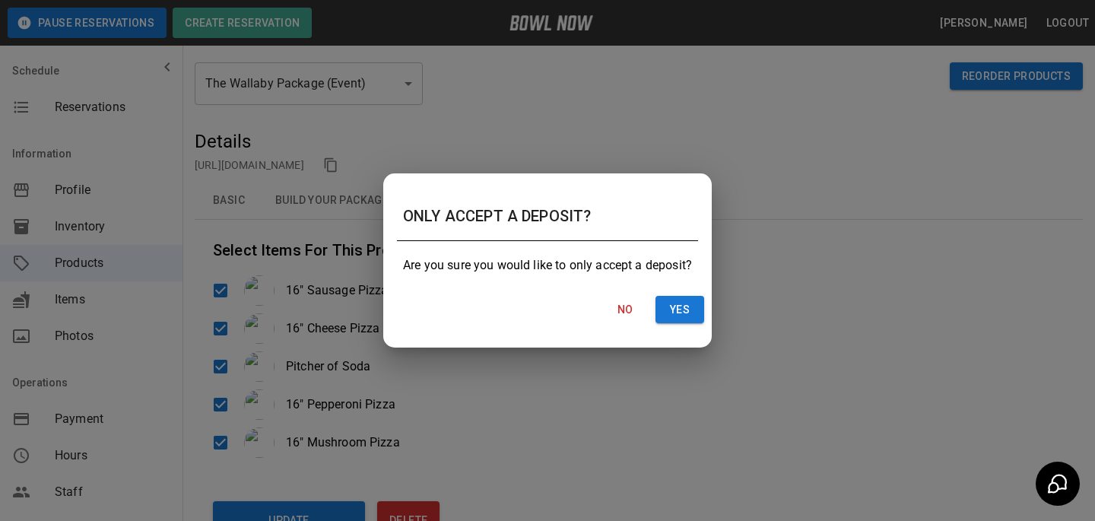
click at [686, 323] on div "No Yes" at bounding box center [547, 310] width 325 height 40
click at [686, 306] on button "Yes" at bounding box center [679, 310] width 49 height 28
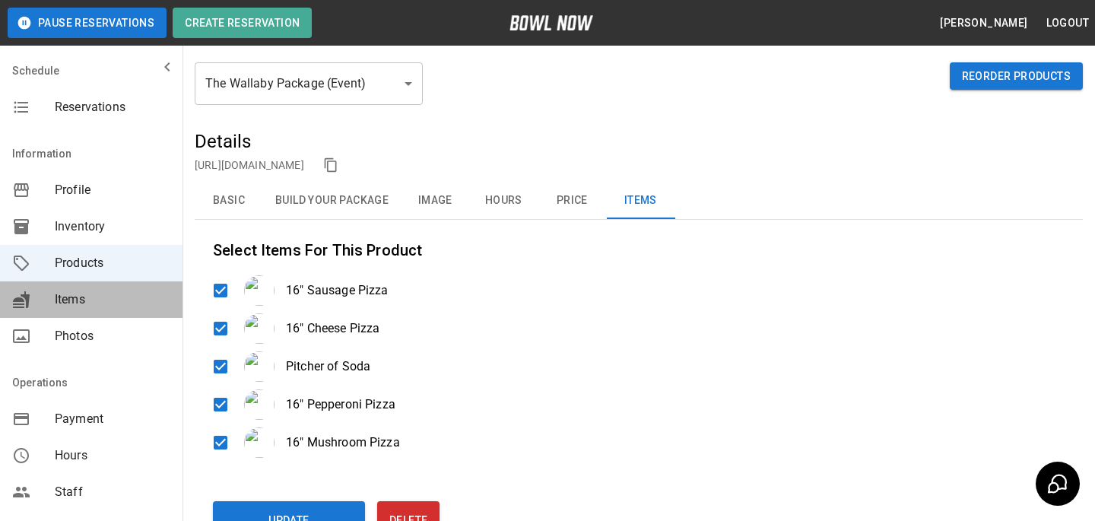
click at [128, 307] on span "Items" at bounding box center [113, 299] width 116 height 18
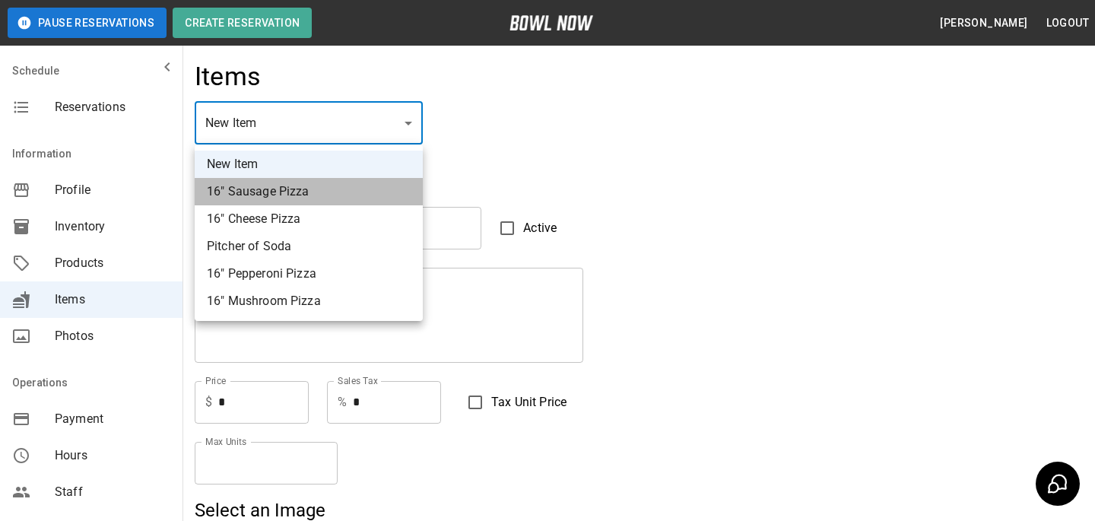
click at [306, 189] on li "16" Sausage Pizza" at bounding box center [309, 191] width 228 height 27
type input "*"
type input "**********"
type textarea "**********"
type input "*****"
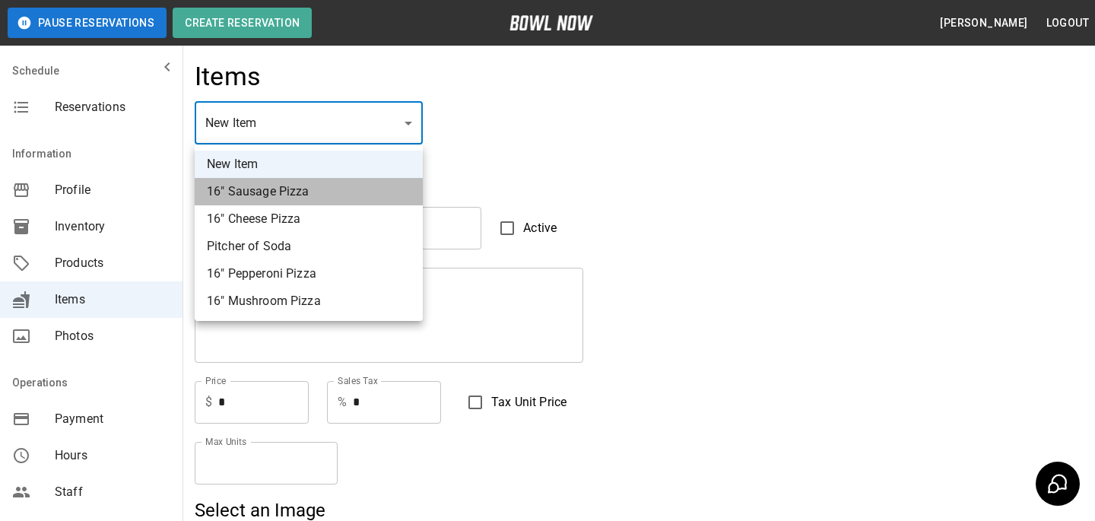
type input "*"
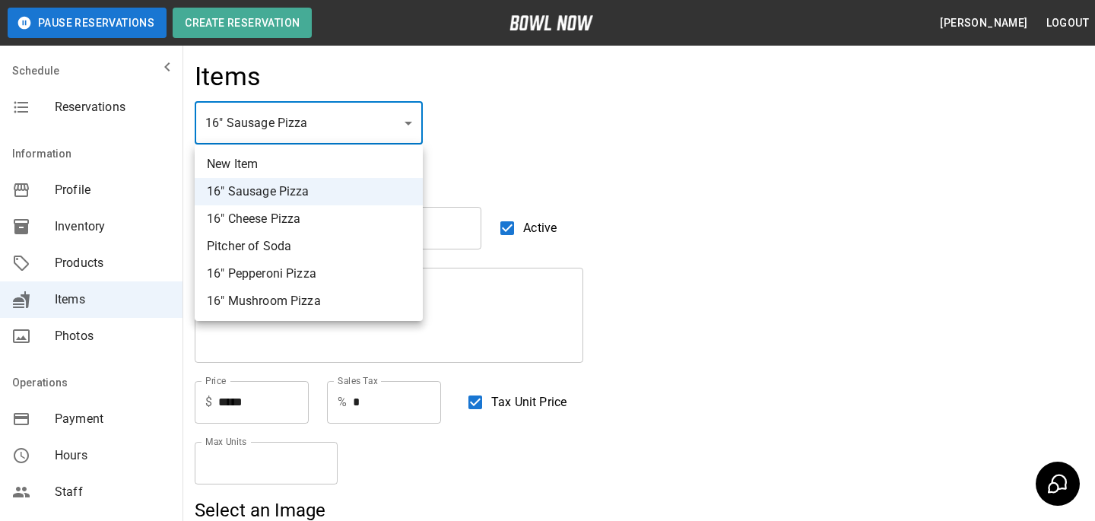
click at [477, 135] on div at bounding box center [547, 260] width 1095 height 521
click at [466, 150] on div at bounding box center [547, 260] width 1095 height 521
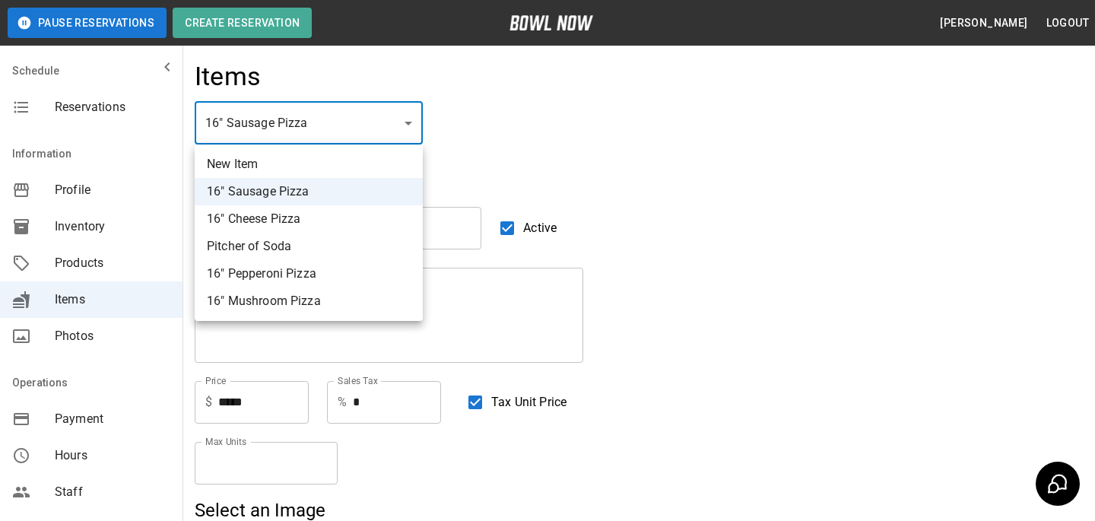
click at [482, 88] on div at bounding box center [547, 260] width 1095 height 521
click at [499, 162] on div at bounding box center [547, 260] width 1095 height 521
click at [607, 174] on div at bounding box center [547, 260] width 1095 height 521
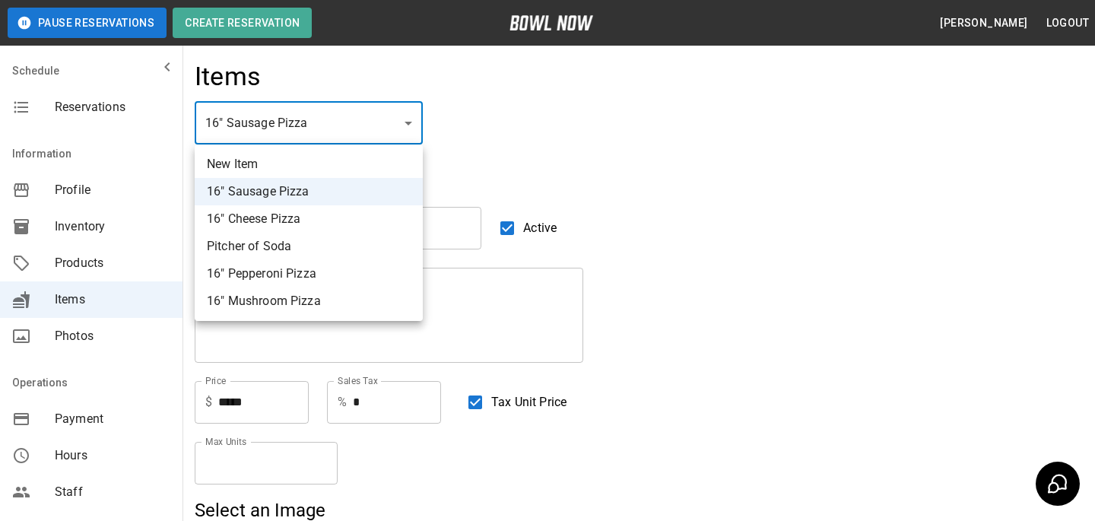
click at [417, 119] on div at bounding box center [547, 260] width 1095 height 521
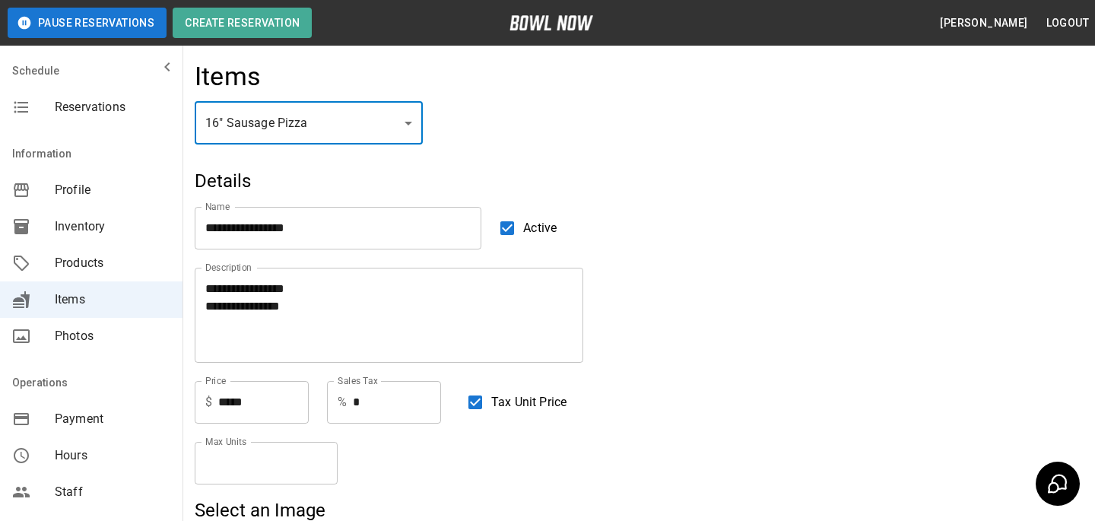
click at [143, 251] on div "Products" at bounding box center [91, 263] width 182 height 36
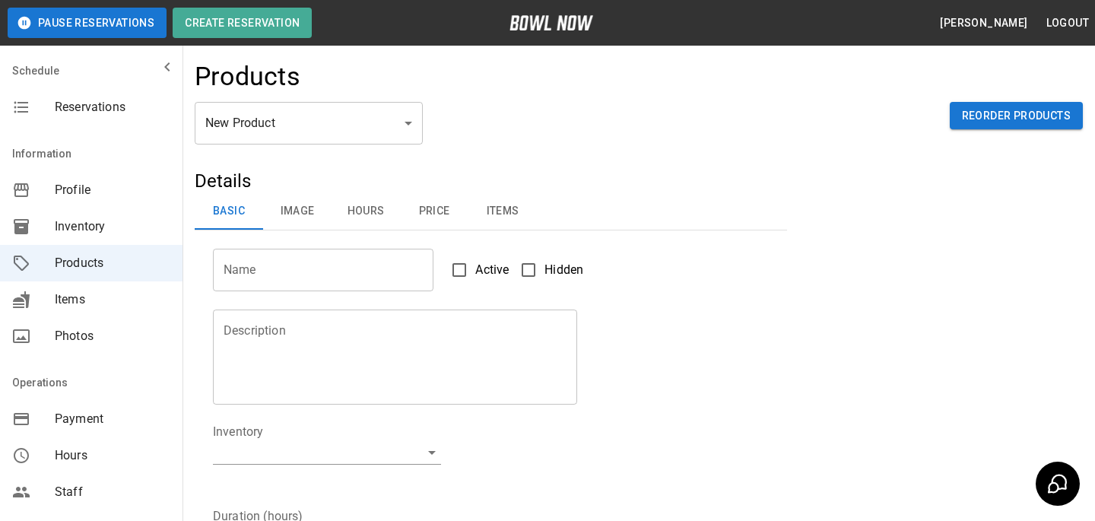
click at [322, 134] on body "Pause Reservations Create Reservation [PERSON_NAME] Logout Schedule Reservation…" at bounding box center [547, 490] width 1095 height 980
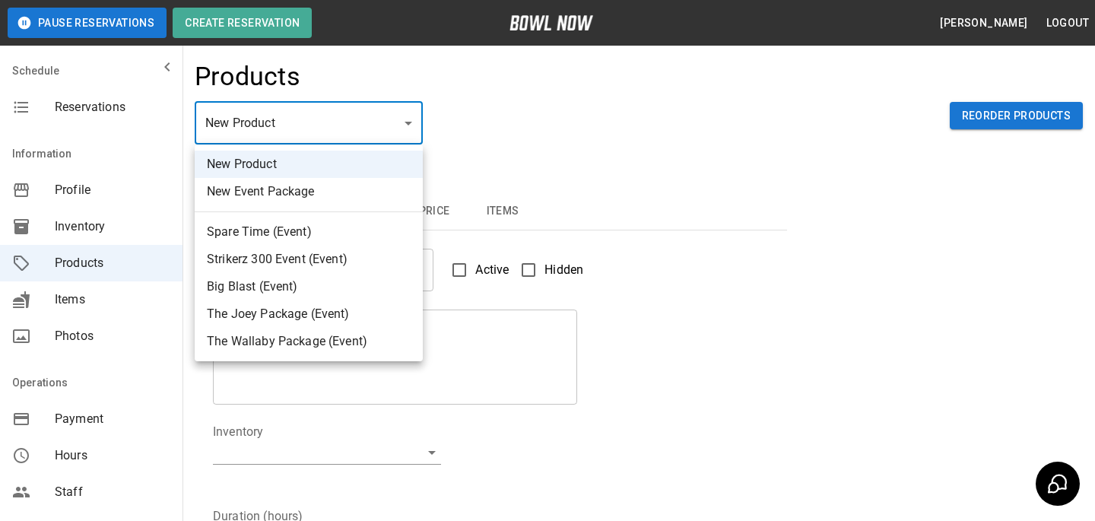
click at [108, 292] on div at bounding box center [547, 260] width 1095 height 521
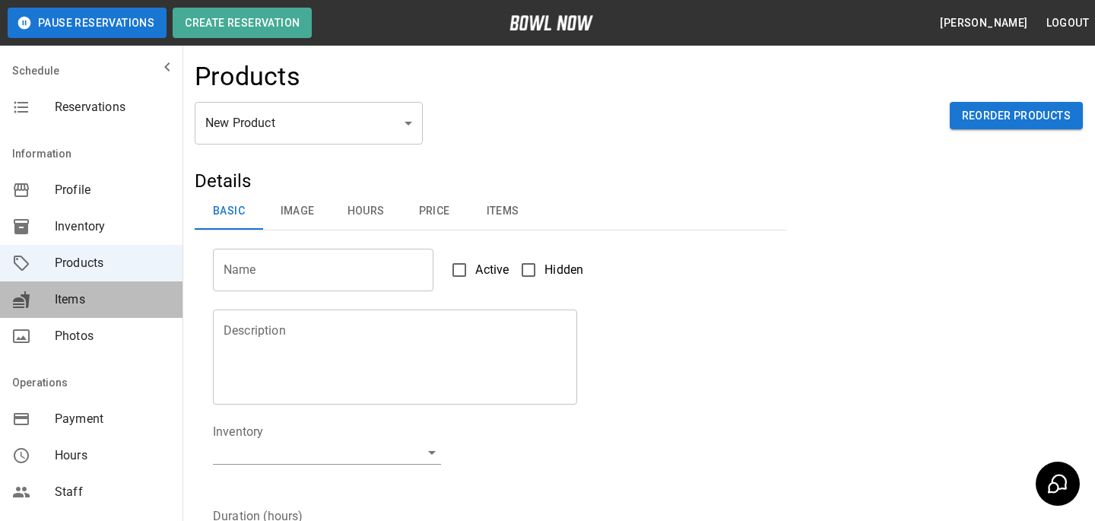
click at [108, 295] on span "Items" at bounding box center [113, 299] width 116 height 18
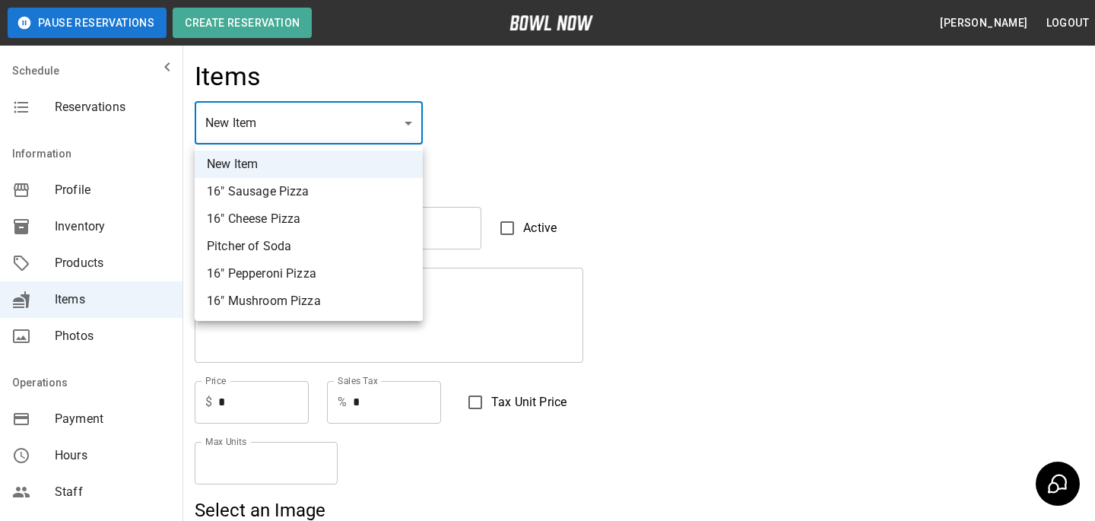
click at [521, 192] on div at bounding box center [547, 260] width 1095 height 521
click at [329, 184] on li "16" Sausage Pizza" at bounding box center [309, 191] width 228 height 27
type input "*"
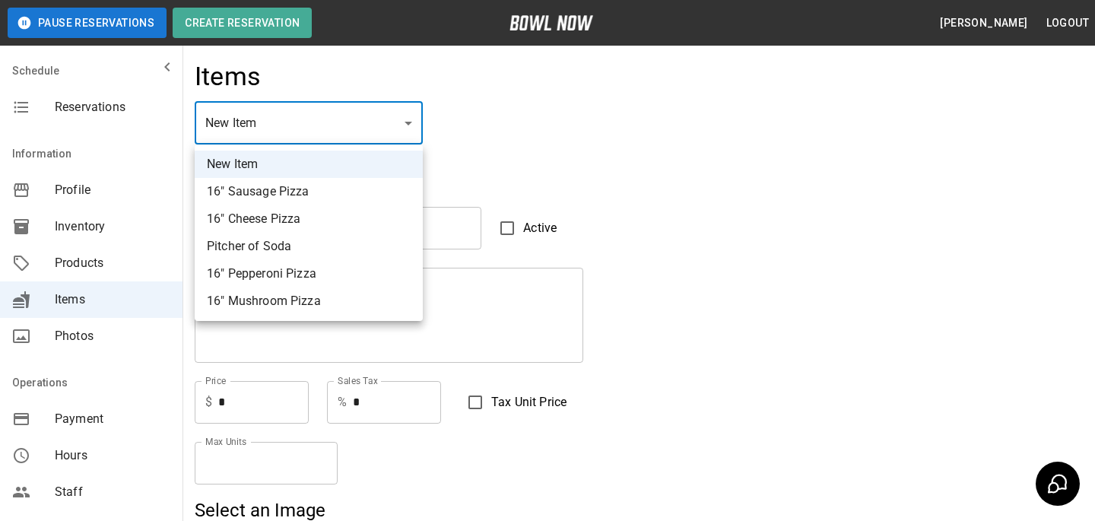
type input "**********"
type textarea "**********"
type input "*****"
type input "*"
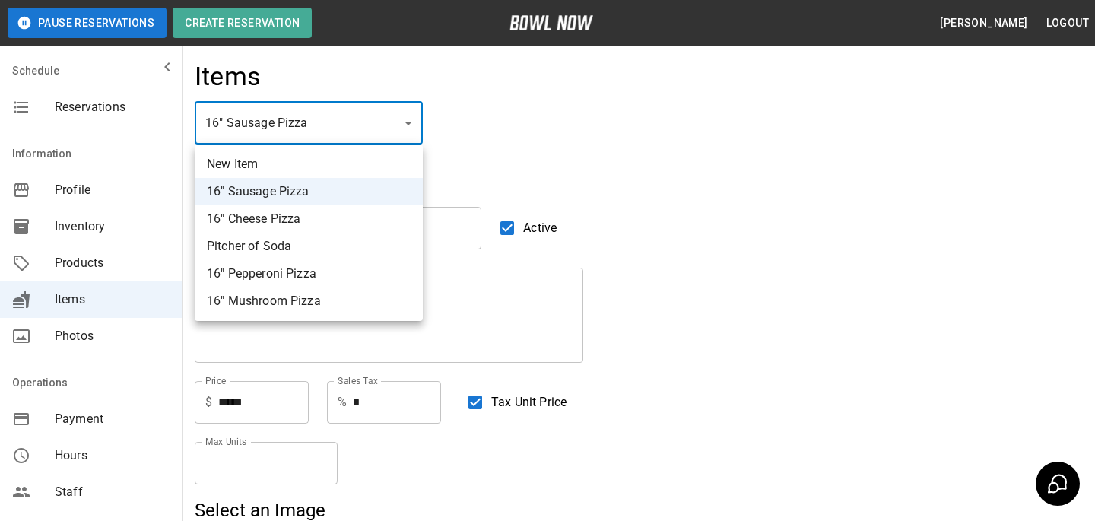
click at [479, 113] on div at bounding box center [547, 260] width 1095 height 521
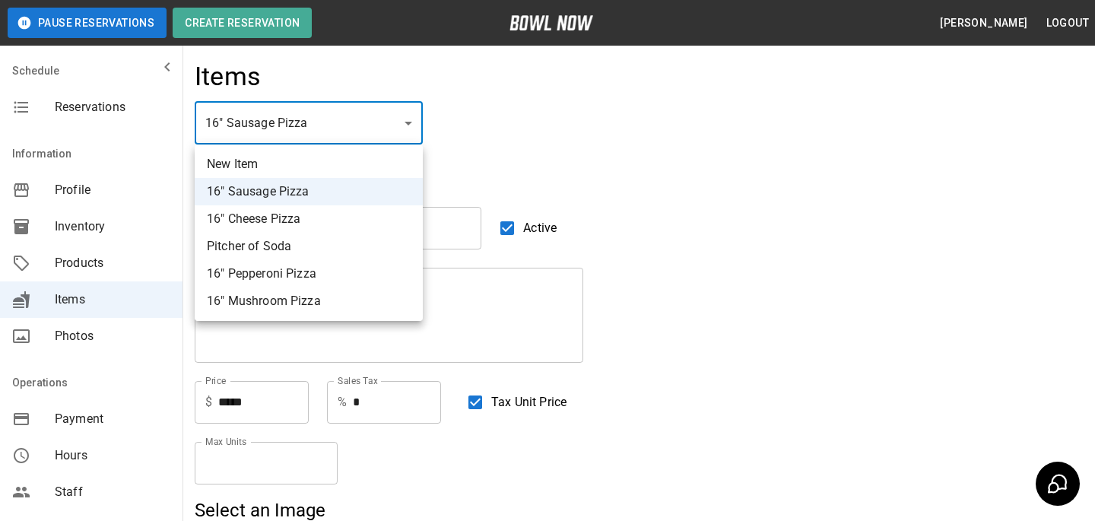
click at [106, 246] on div at bounding box center [547, 260] width 1095 height 521
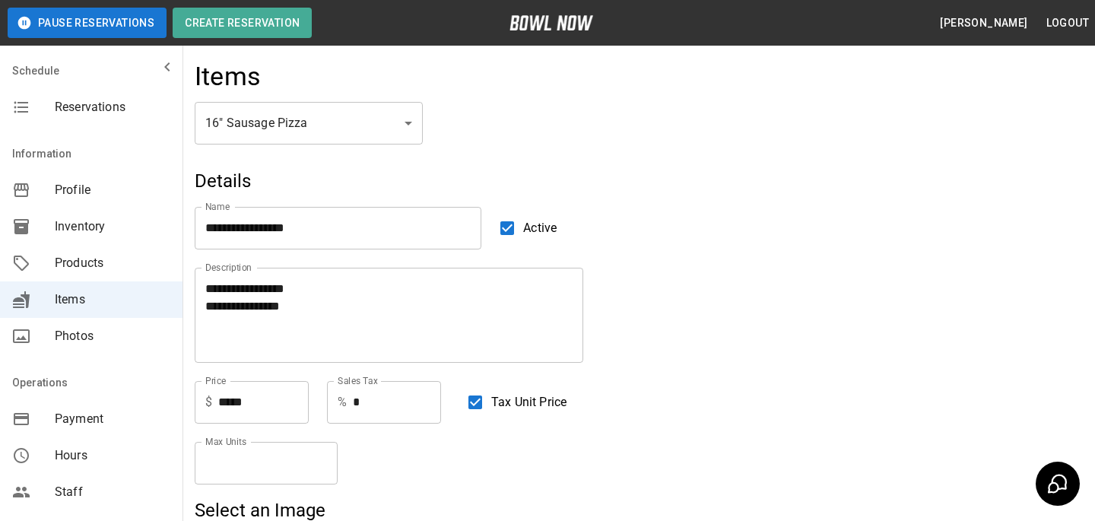
click at [75, 257] on span "Products" at bounding box center [113, 263] width 116 height 18
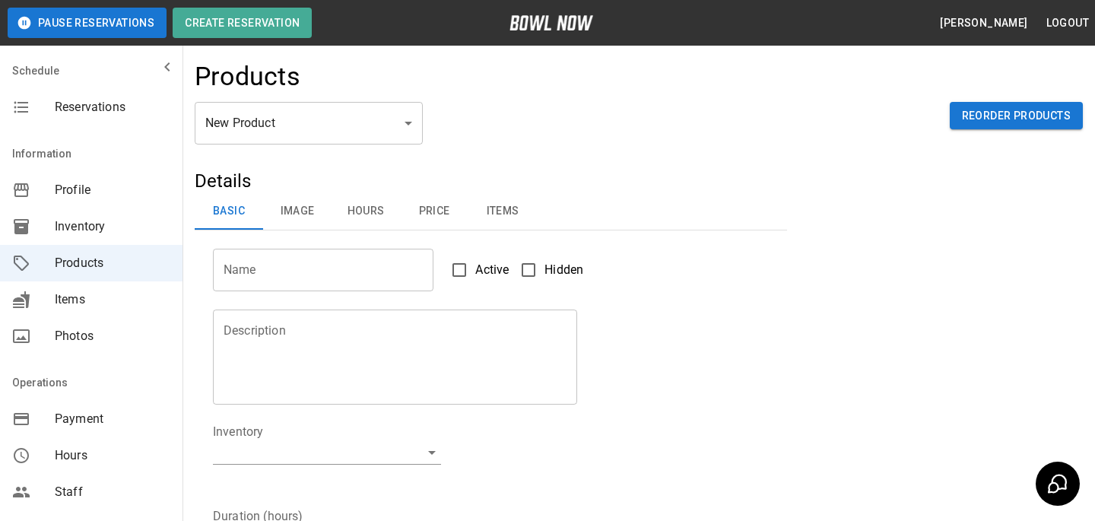
click at [350, 116] on body "Pause Reservations Create Reservation [PERSON_NAME] Logout Schedule Reservation…" at bounding box center [547, 490] width 1095 height 980
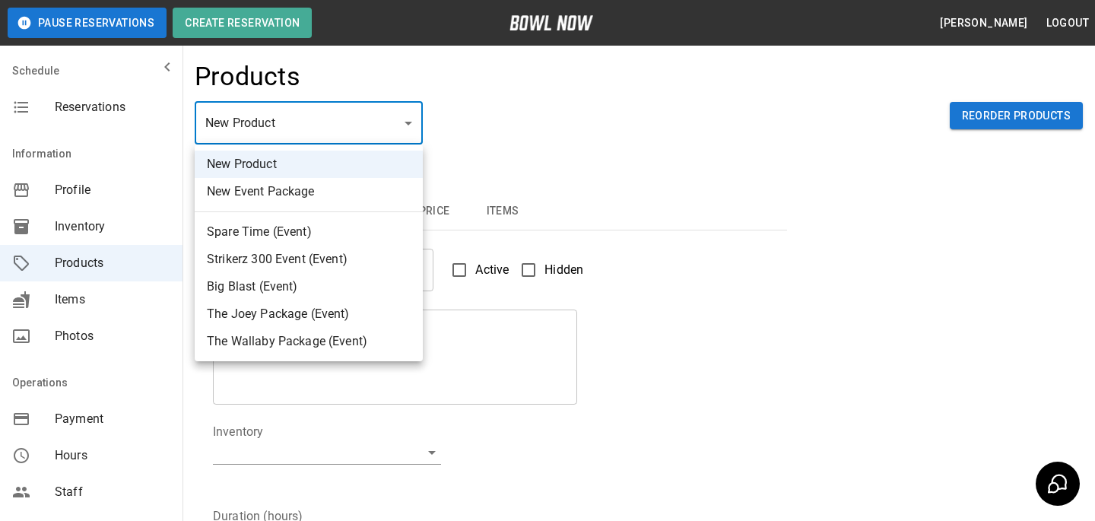
click at [327, 229] on li "Spare Time (Event)" at bounding box center [309, 231] width 228 height 27
type input "*"
type input "**********"
type textarea "**********"
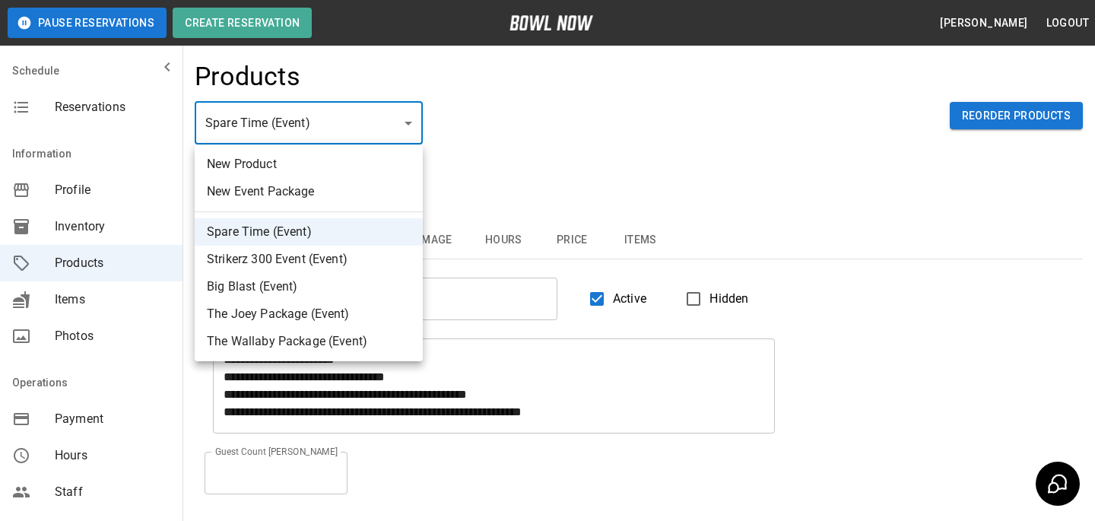
click at [330, 113] on body "**********" at bounding box center [547, 343] width 1095 height 687
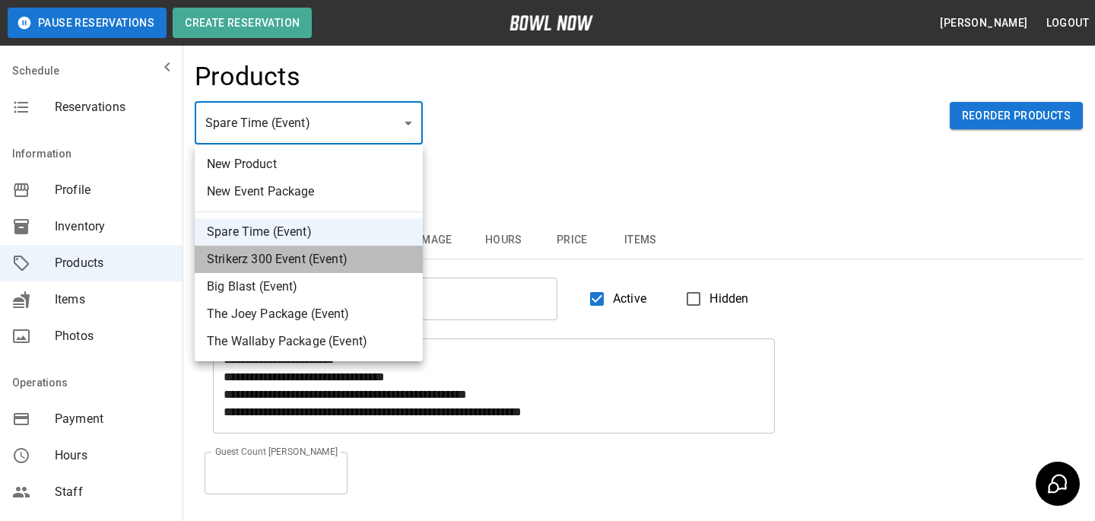
click at [304, 252] on li "Strikerz 300 Event (Event)" at bounding box center [309, 259] width 228 height 27
type input "*"
type input "**********"
type textarea "**********"
type input "**"
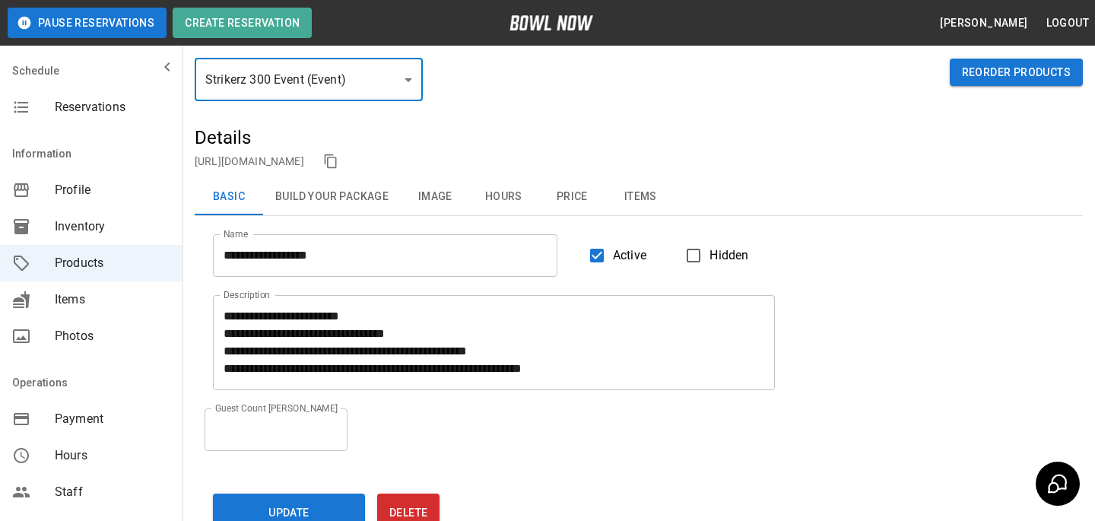
scroll to position [52, 0]
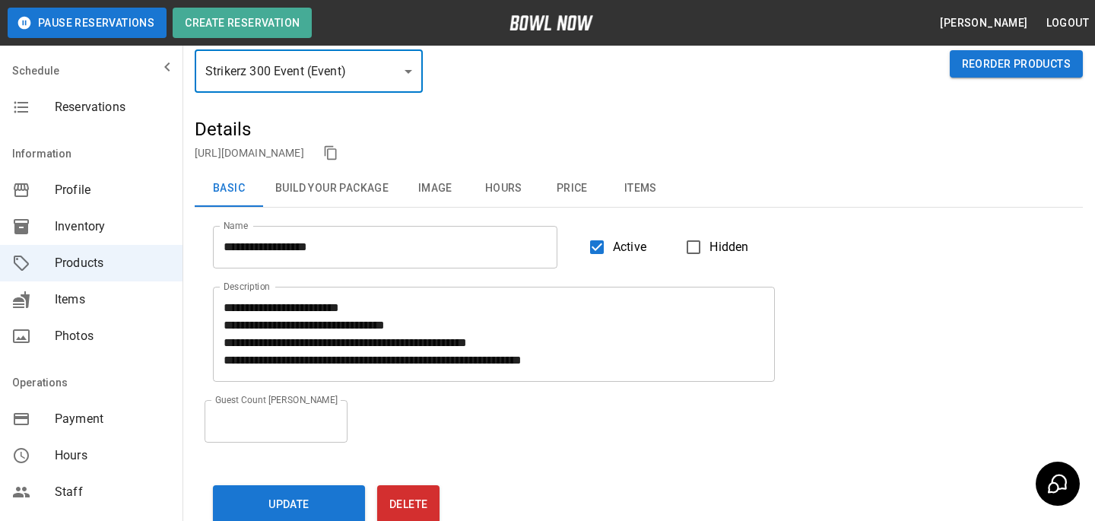
click at [635, 181] on button "Items" at bounding box center [640, 188] width 68 height 36
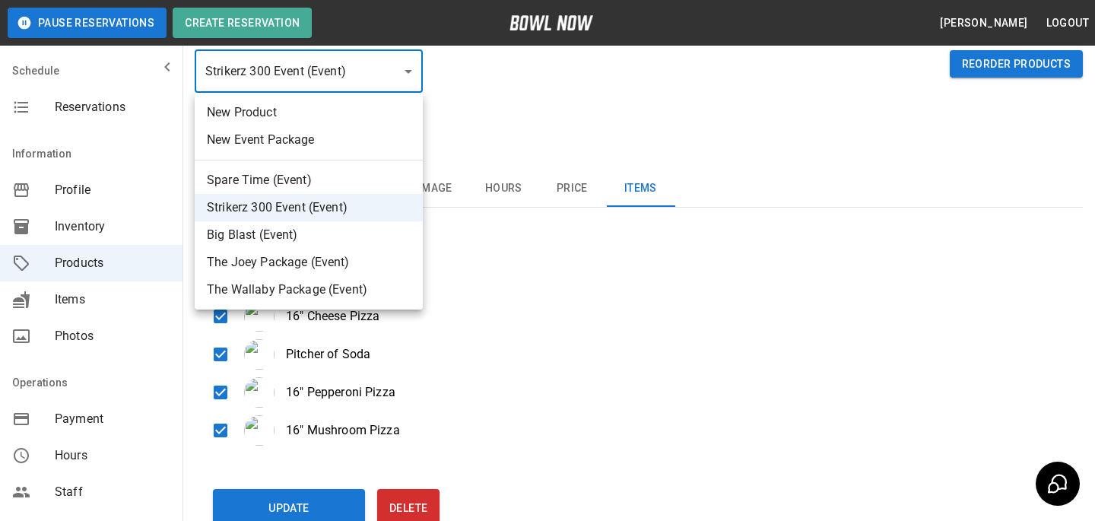
click at [384, 87] on body "**********" at bounding box center [547, 293] width 1095 height 691
click at [508, 108] on div at bounding box center [547, 260] width 1095 height 521
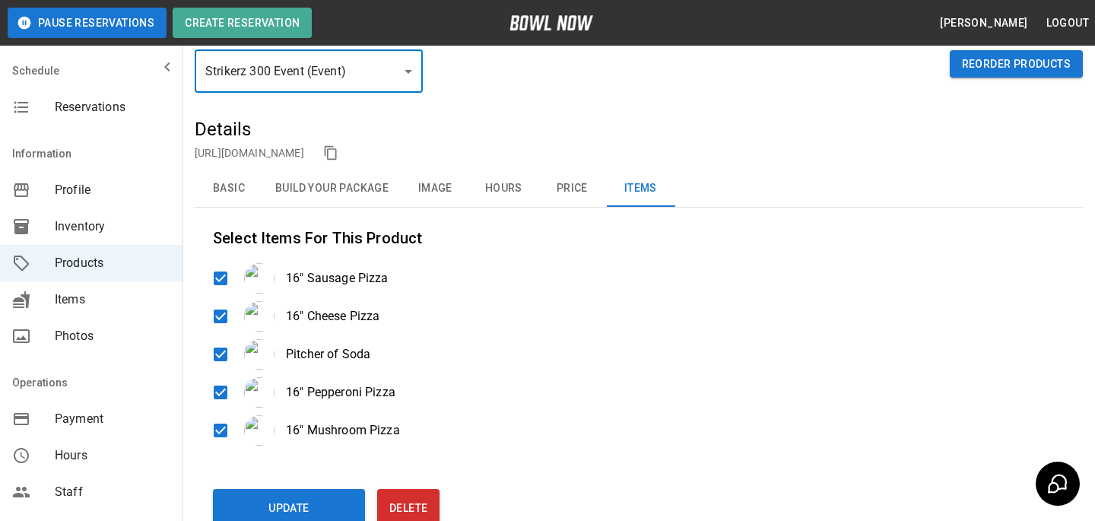
click at [34, 120] on div "Reservations" at bounding box center [91, 107] width 182 height 36
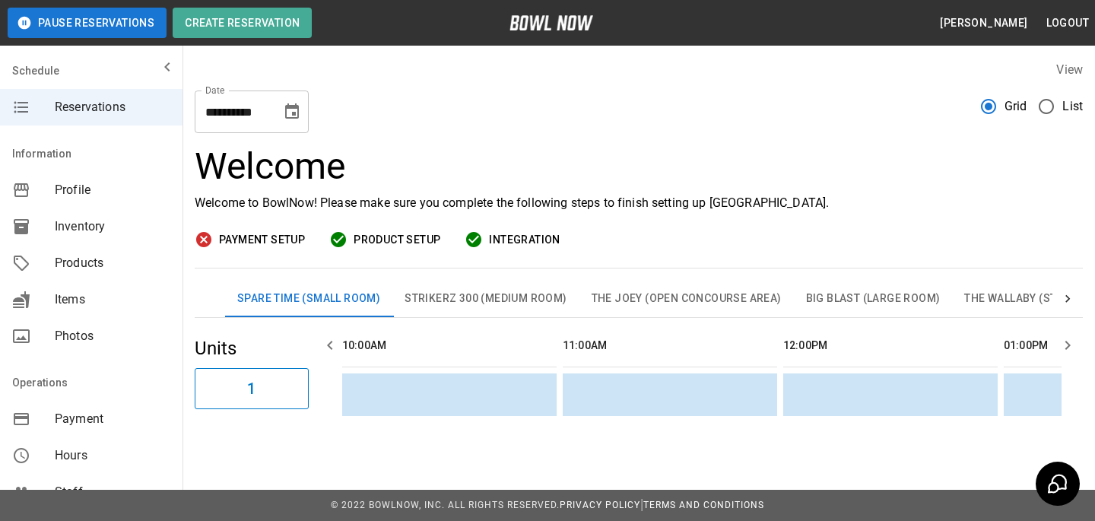
scroll to position [0, 1323]
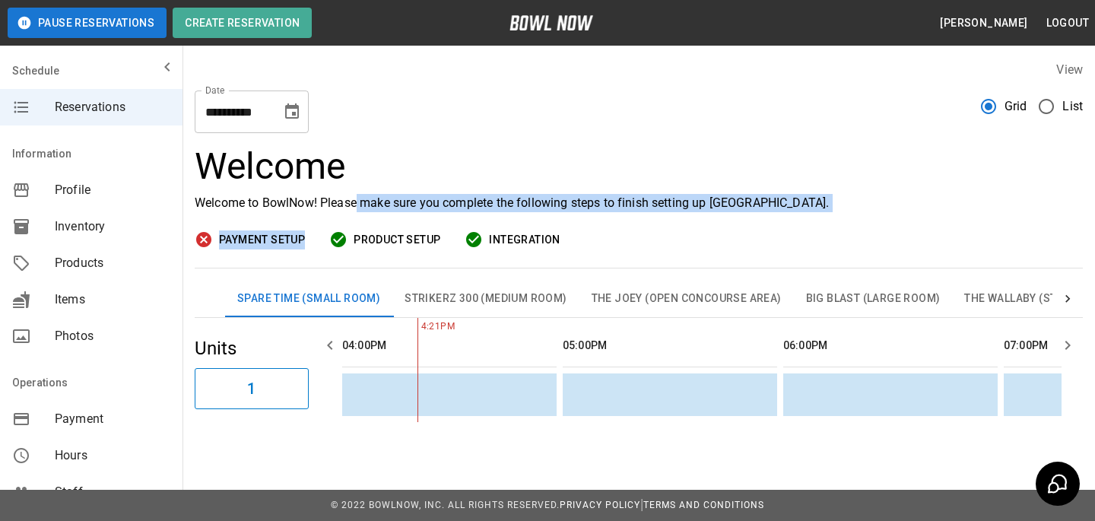
drag, startPoint x: 309, startPoint y: 236, endPoint x: 356, endPoint y: 194, distance: 62.4
click at [356, 194] on div "Welcome Welcome to BowlNow! Please make sure you complete the following steps t…" at bounding box center [639, 206] width 888 height 123
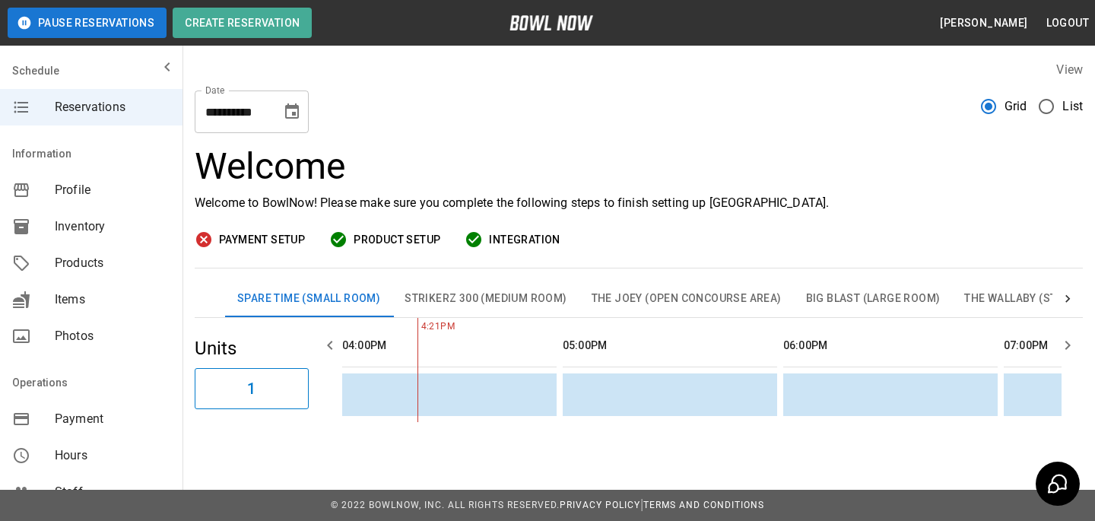
click at [373, 162] on h3 "Welcome" at bounding box center [639, 166] width 888 height 43
click at [227, 241] on span "Payment Setup" at bounding box center [262, 239] width 86 height 19
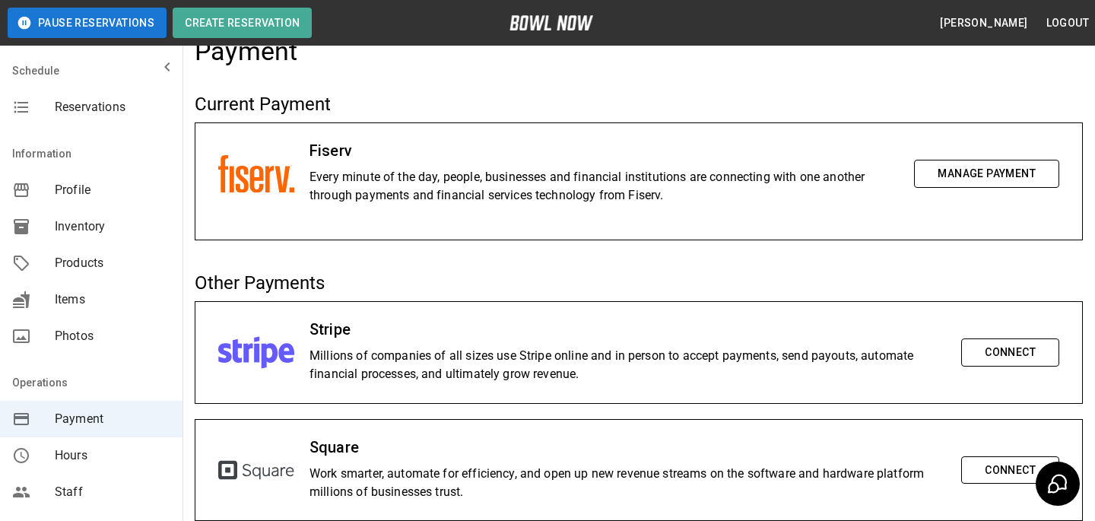
scroll to position [9, 0]
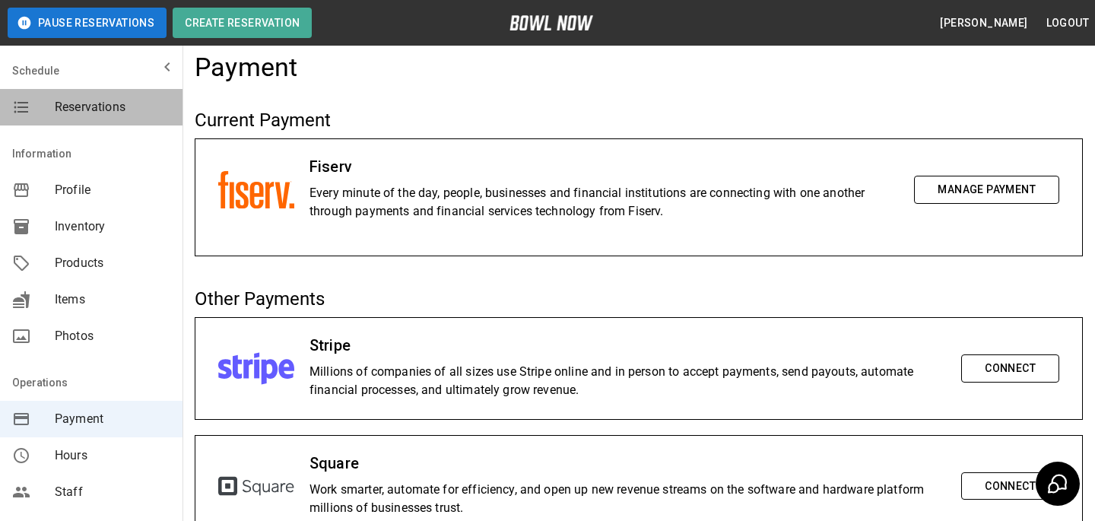
click at [79, 110] on span "Reservations" at bounding box center [113, 107] width 116 height 18
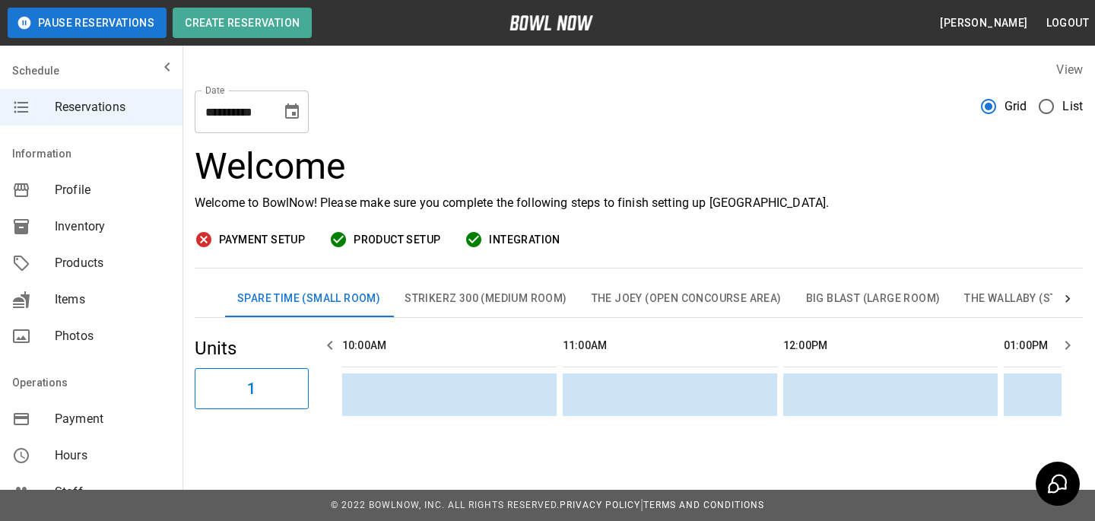
scroll to position [0, 1323]
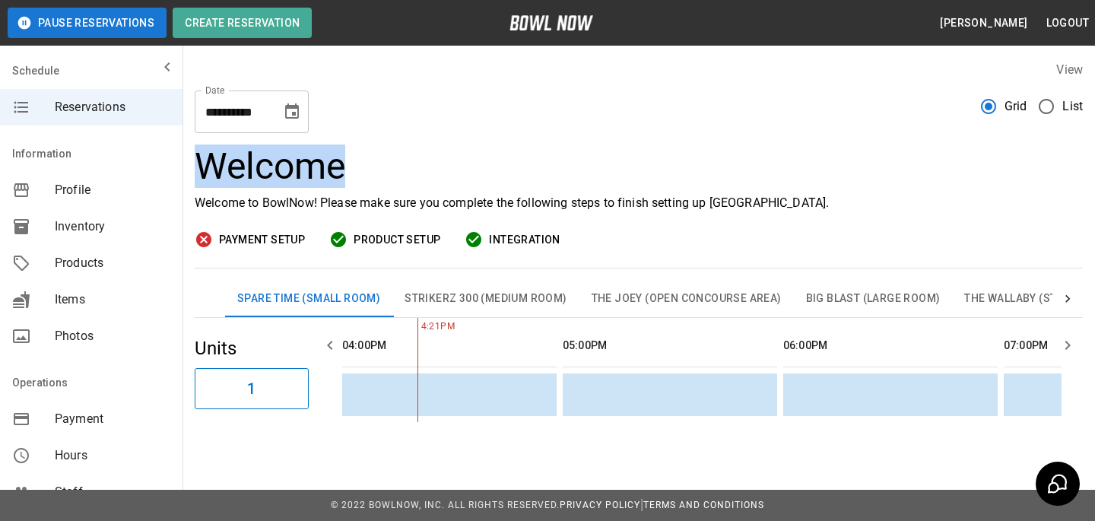
drag, startPoint x: 410, startPoint y: 168, endPoint x: 204, endPoint y: 177, distance: 206.2
click at [204, 177] on h3 "Welcome" at bounding box center [639, 166] width 888 height 43
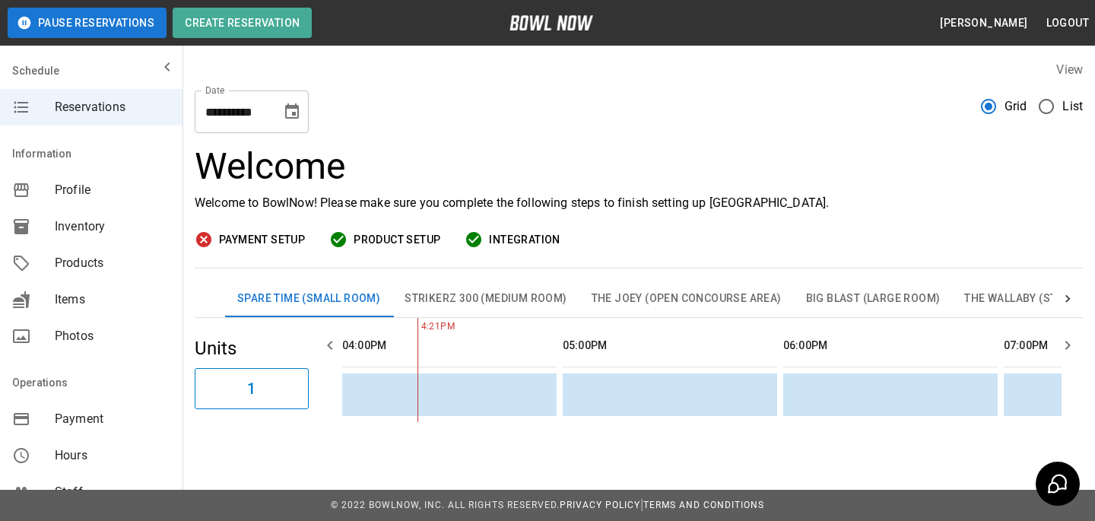
click at [518, 205] on p "Welcome to BowlNow! Please make sure you complete the following steps to finish…" at bounding box center [639, 203] width 888 height 18
